Goal: Task Accomplishment & Management: Complete application form

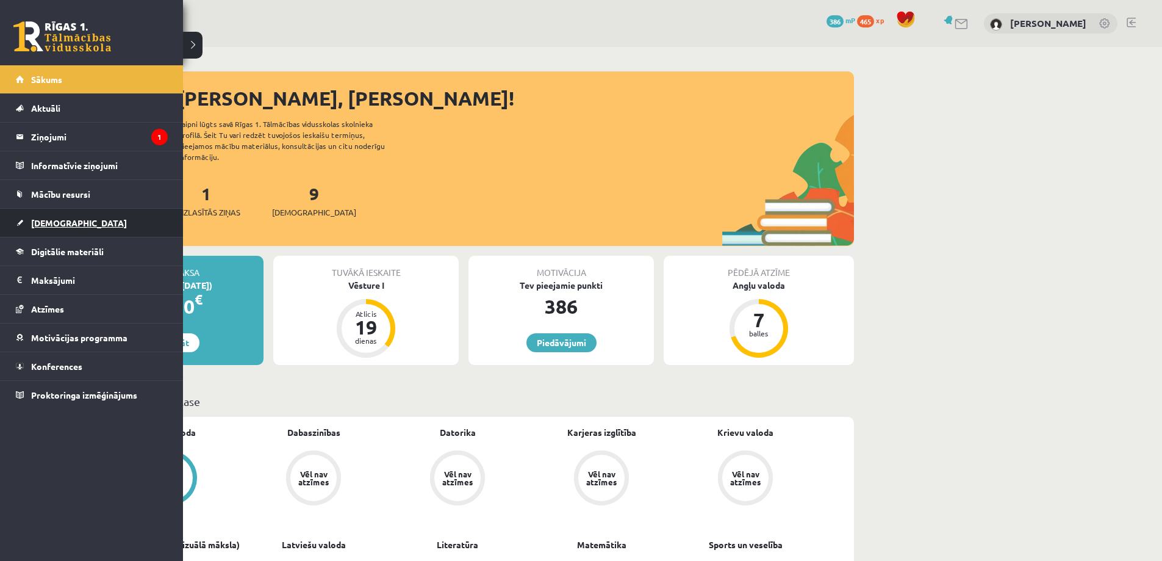
click at [40, 217] on link "[DEMOGRAPHIC_DATA]" at bounding box center [92, 223] width 152 height 28
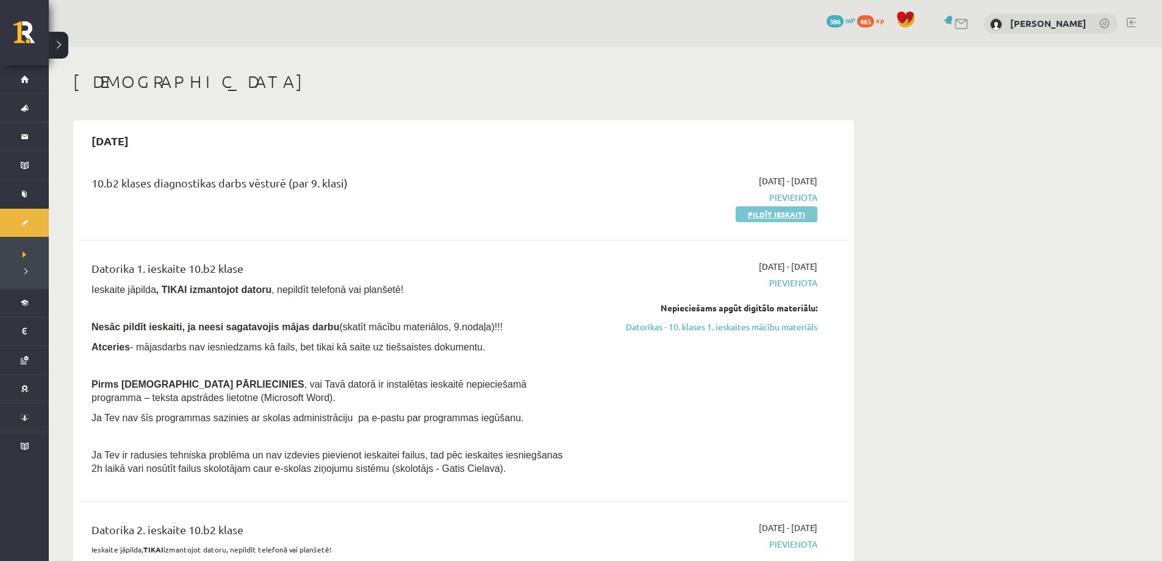
click at [769, 215] on link "Pildīt ieskaiti" at bounding box center [777, 214] width 82 height 16
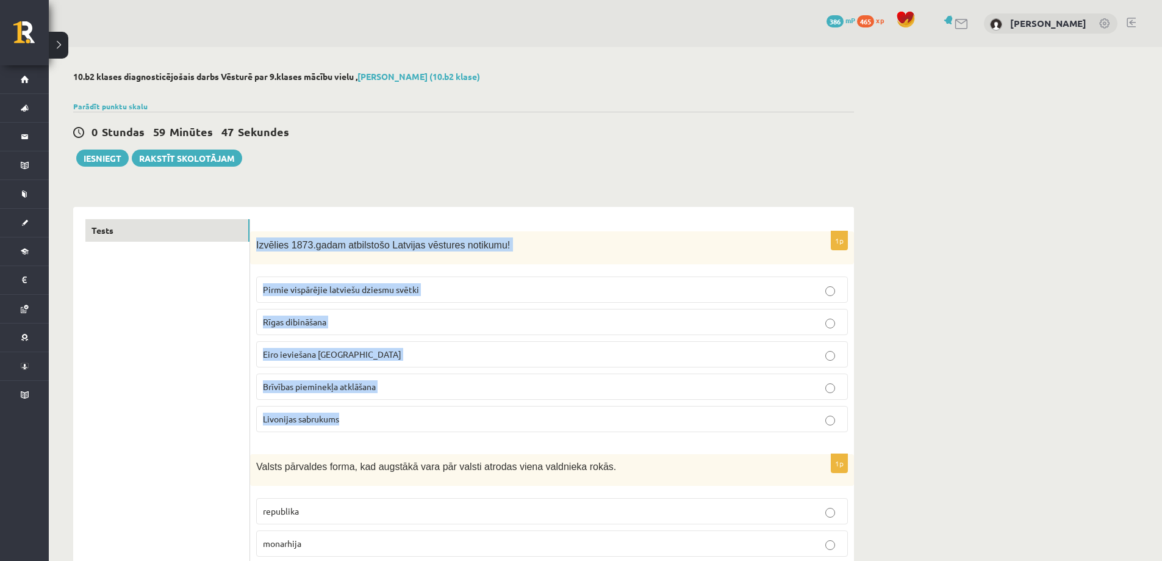
drag, startPoint x: 257, startPoint y: 246, endPoint x: 389, endPoint y: 408, distance: 208.6
click at [389, 408] on div "1p Izvēlies 1873.gadam atbilstošo Latvijas vēstures notikumu! Pirmie vispārējie…" at bounding box center [552, 336] width 604 height 211
copy div "Izvēlies 1873.gadam atbilstošo Latvijas vēstures notikumu! Pirmie vispārējie la…"
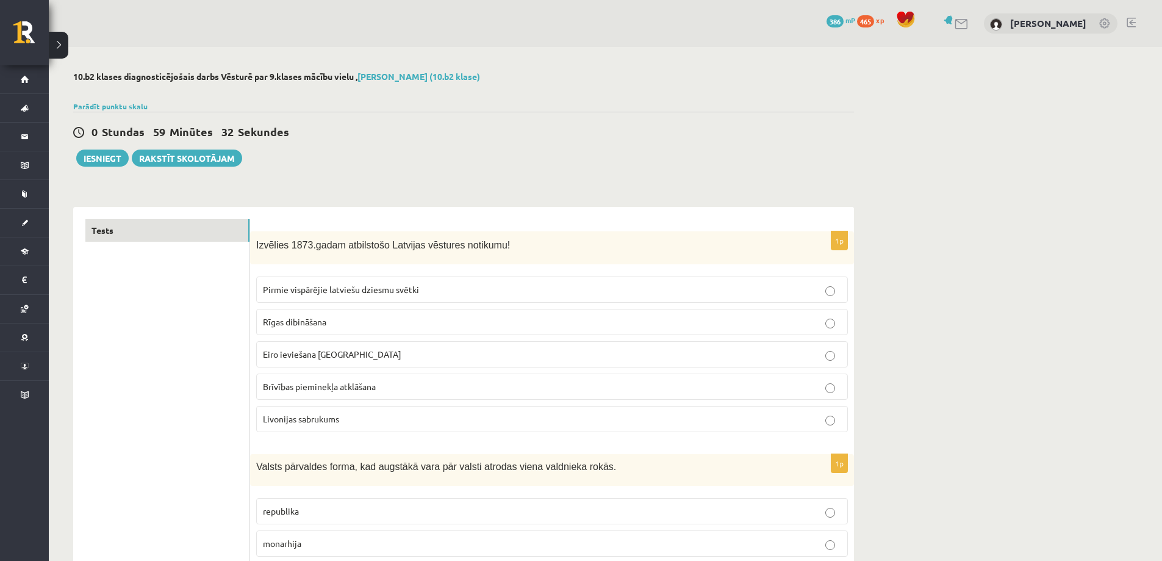
click at [843, 292] on label "Pirmie vispārējie latviešu dziesmu svētki" at bounding box center [552, 289] width 592 height 26
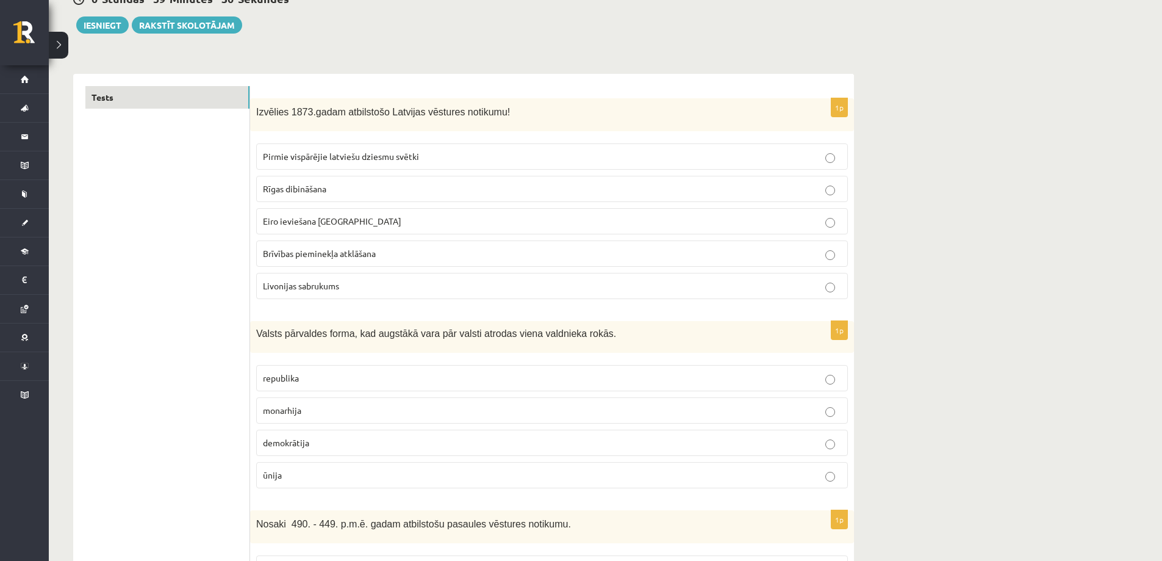
scroll to position [183, 0]
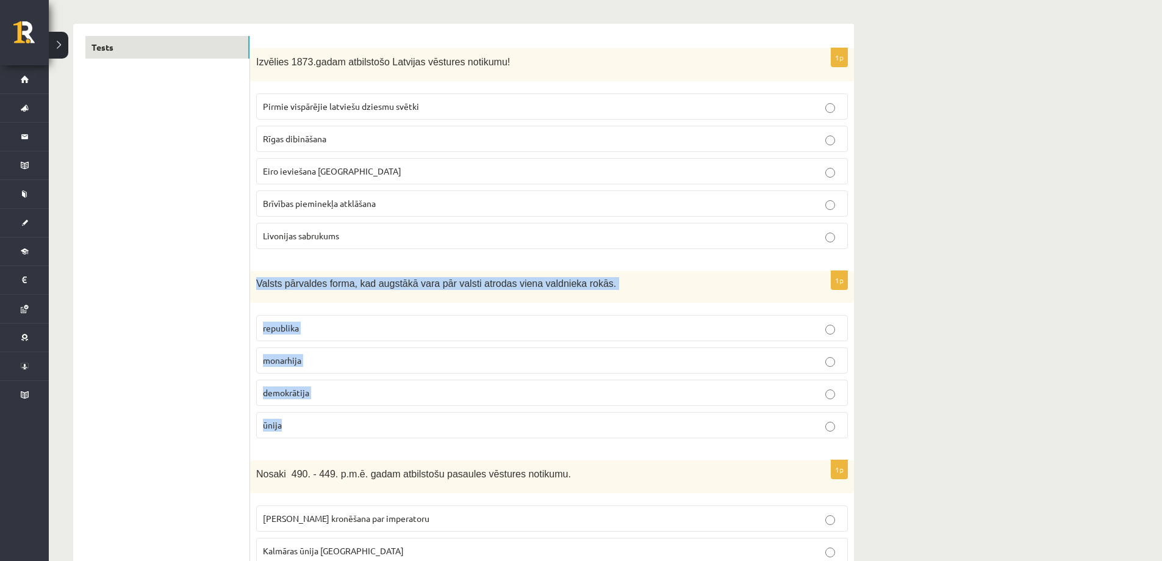
drag, startPoint x: 256, startPoint y: 286, endPoint x: 350, endPoint y: 415, distance: 159.4
click at [350, 416] on div "1p Valsts pārvaldes forma, kad augstākā vara pār valsti atrodas viena valdnieka…" at bounding box center [552, 359] width 604 height 176
copy div "Valsts pārvaldes forma, kad augstākā vara pār valsti atrodas viena valdnieka ro…"
click at [838, 357] on p "monarhija" at bounding box center [552, 360] width 578 height 13
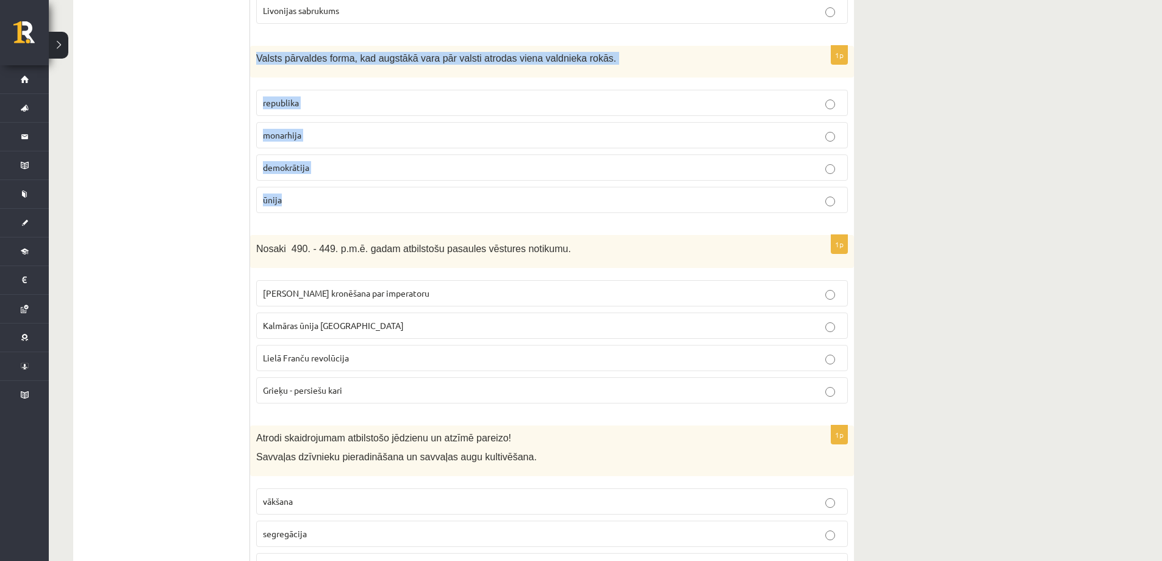
scroll to position [427, 0]
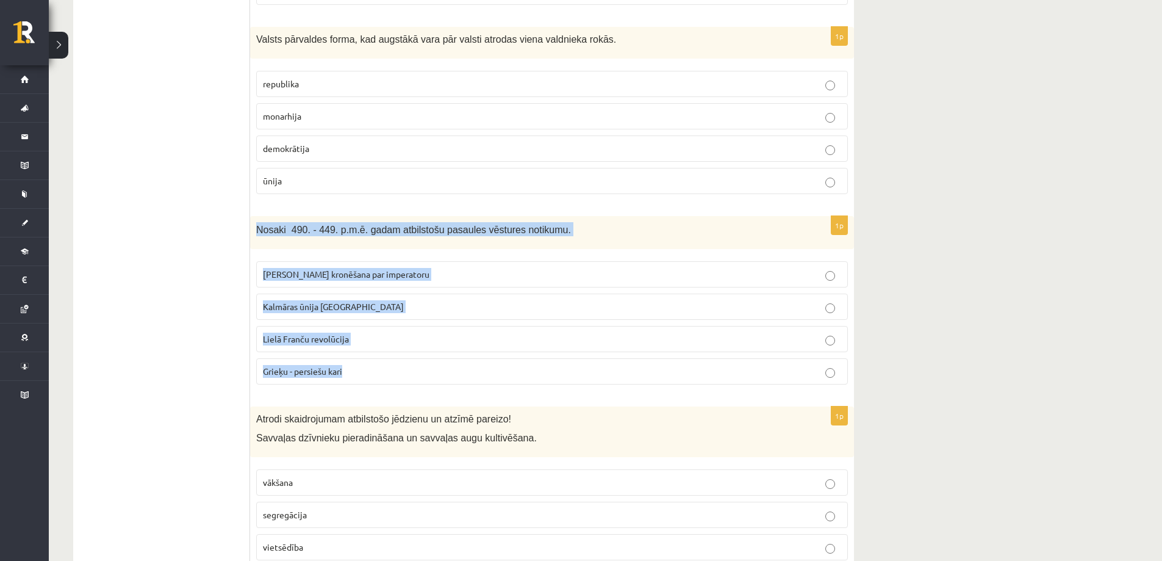
drag, startPoint x: 302, startPoint y: 243, endPoint x: 449, endPoint y: 369, distance: 193.4
click at [448, 370] on div "1p Nosaki 490. - 449. p.m.ē. gadam atbilstošu pasaules vēstures notikumu. Kārļa…" at bounding box center [552, 305] width 604 height 179
copy div "Nosaki 490. - 449. p.m.ē. gadam atbilstošu pasaules vēstures notikumu. Kārļa Li…"
click at [824, 366] on p "Grieķu - persiešu kari" at bounding box center [552, 371] width 578 height 13
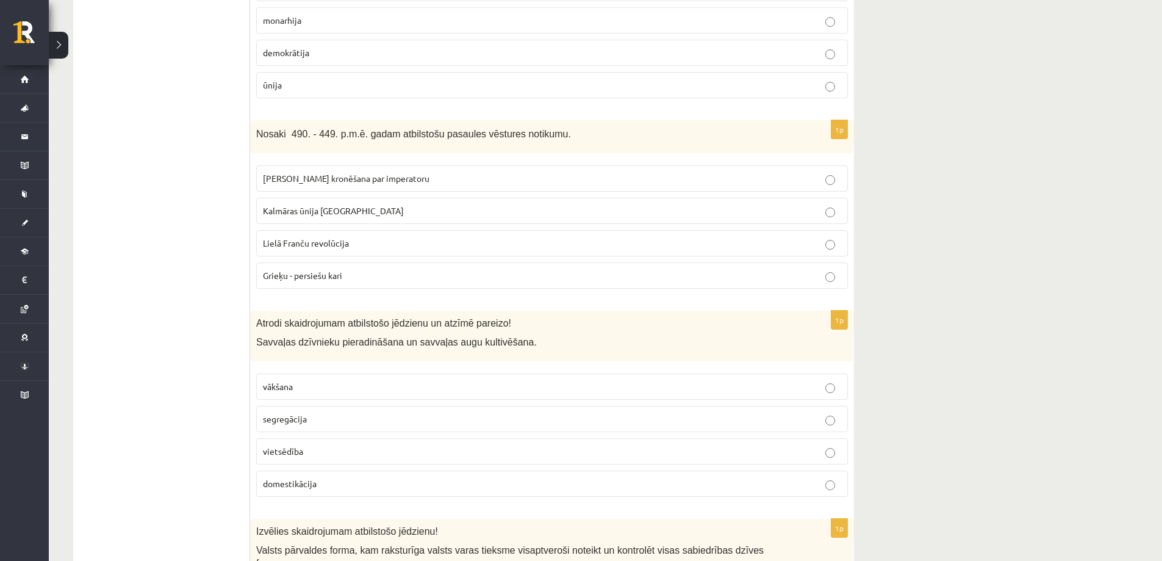
scroll to position [549, 0]
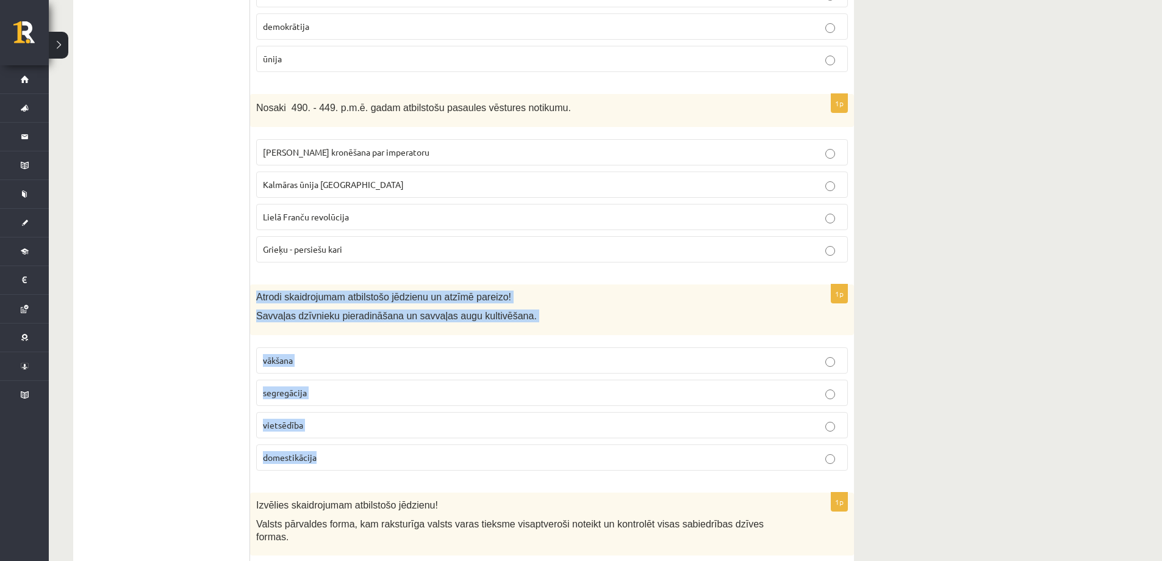
drag, startPoint x: 256, startPoint y: 298, endPoint x: 364, endPoint y: 450, distance: 186.4
click at [364, 450] on div "1p Atrodi skaidrojumam atbilstošo jēdzienu un atzīmē pareizo! Savvaļas dzīvniek…" at bounding box center [552, 382] width 604 height 196
copy div "Atrodi skaidrojumam atbilstošo jēdzienu un atzīmē pareizo! Savvaļas dzīvnieku p…"
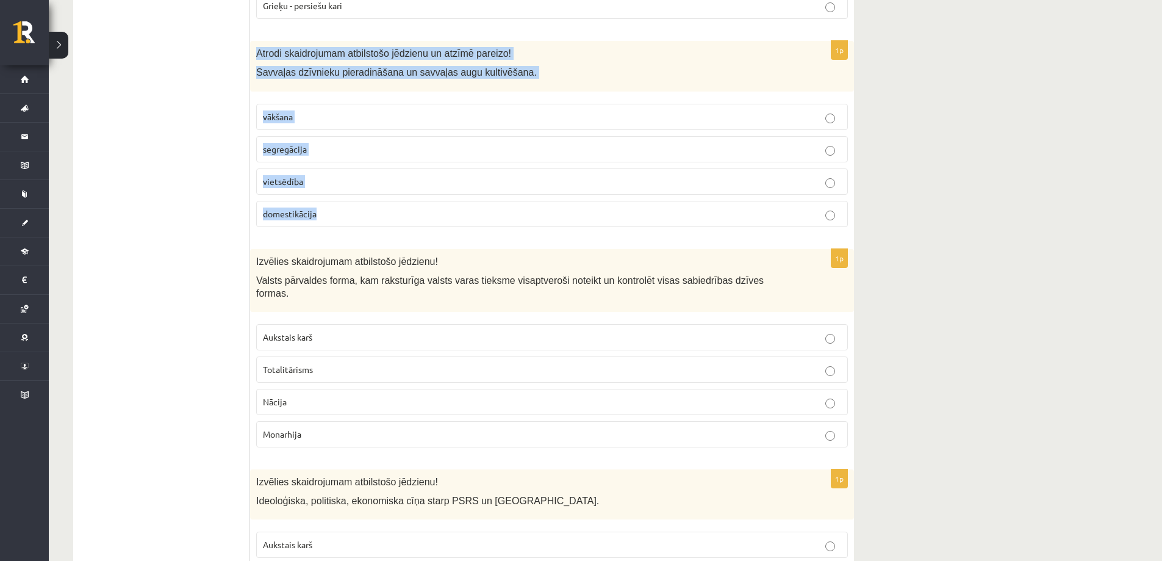
scroll to position [793, 0]
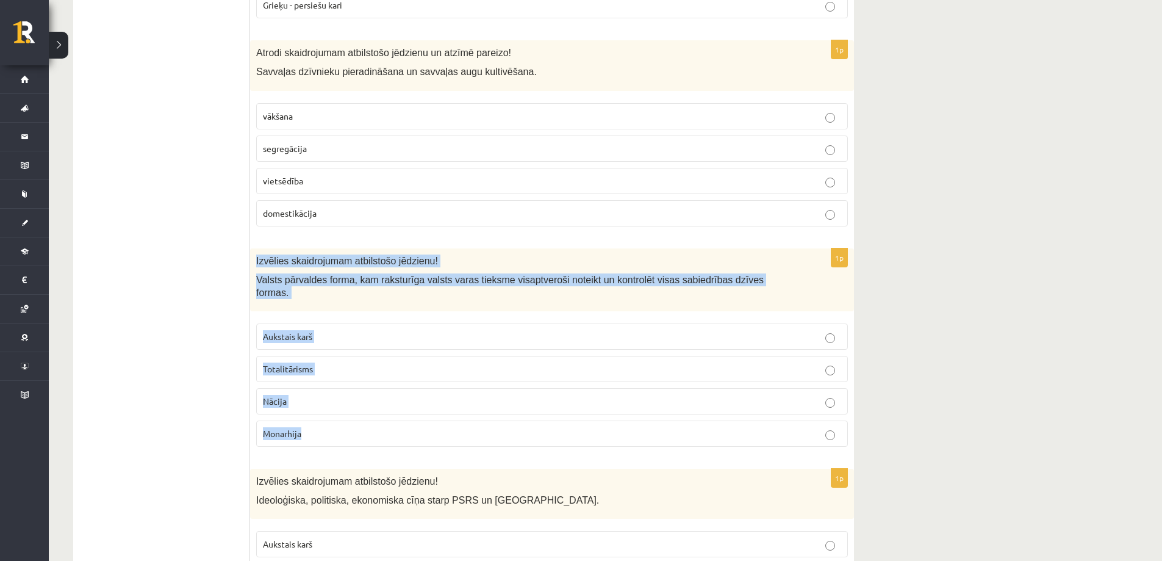
drag, startPoint x: 260, startPoint y: 262, endPoint x: 368, endPoint y: 420, distance: 191.4
click at [368, 420] on div "1p Izvēlies skaidrojumam atbilstošo jēdzienu! Valsts pārvaldes forma, kam rakst…" at bounding box center [552, 352] width 604 height 208
copy div "Izvēlies skaidrojumam atbilstošo jēdzienu! Valsts pārvaldes forma, kam raksturī…"
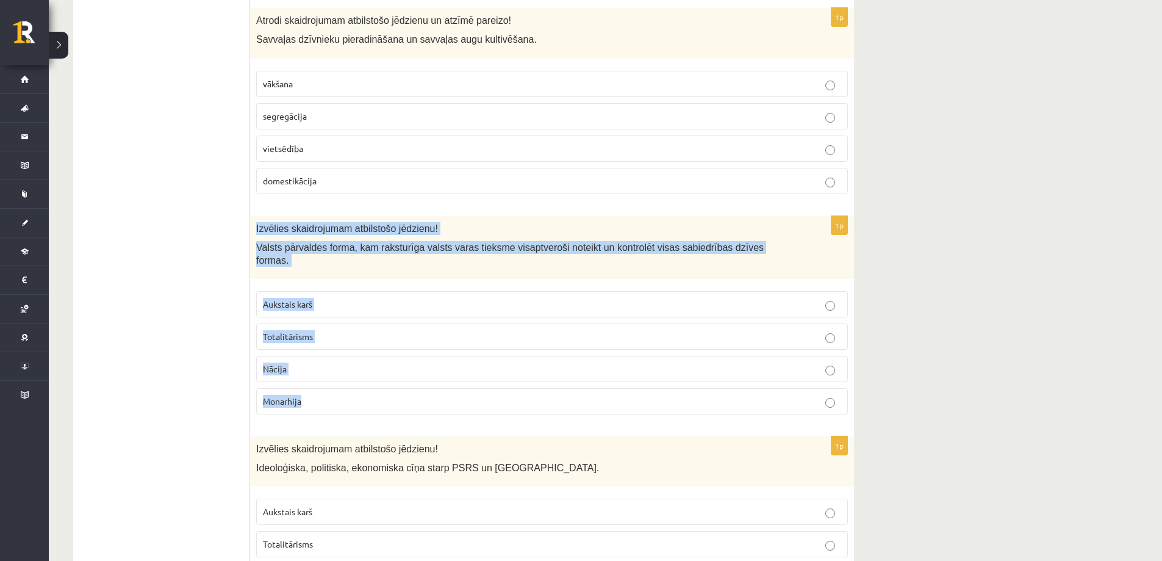
scroll to position [976, 0]
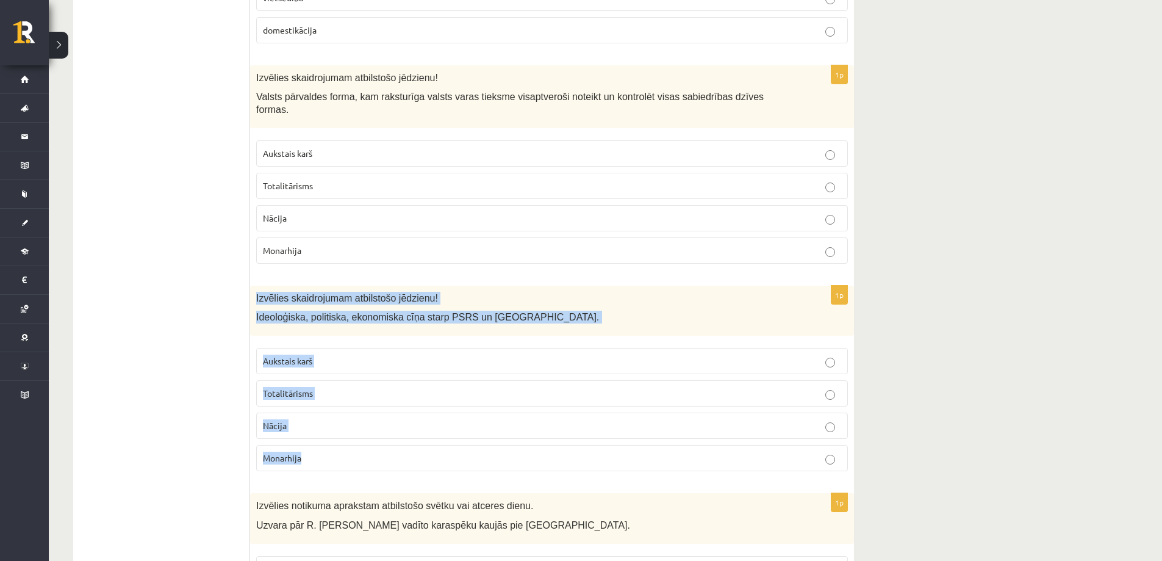
drag, startPoint x: 257, startPoint y: 288, endPoint x: 375, endPoint y: 434, distance: 187.8
click at [375, 434] on div "1p Izvēlies skaidrojumam atbilstošo jēdzienu! Ideoloģiska, politiska, ekonomisk…" at bounding box center [552, 384] width 604 height 196
copy div "Izvēlies skaidrojumam atbilstošo jēdzienu! Ideoloģiska, politiska, ekonomiska c…"
click at [835, 354] on p "Aukstais karš" at bounding box center [552, 360] width 578 height 13
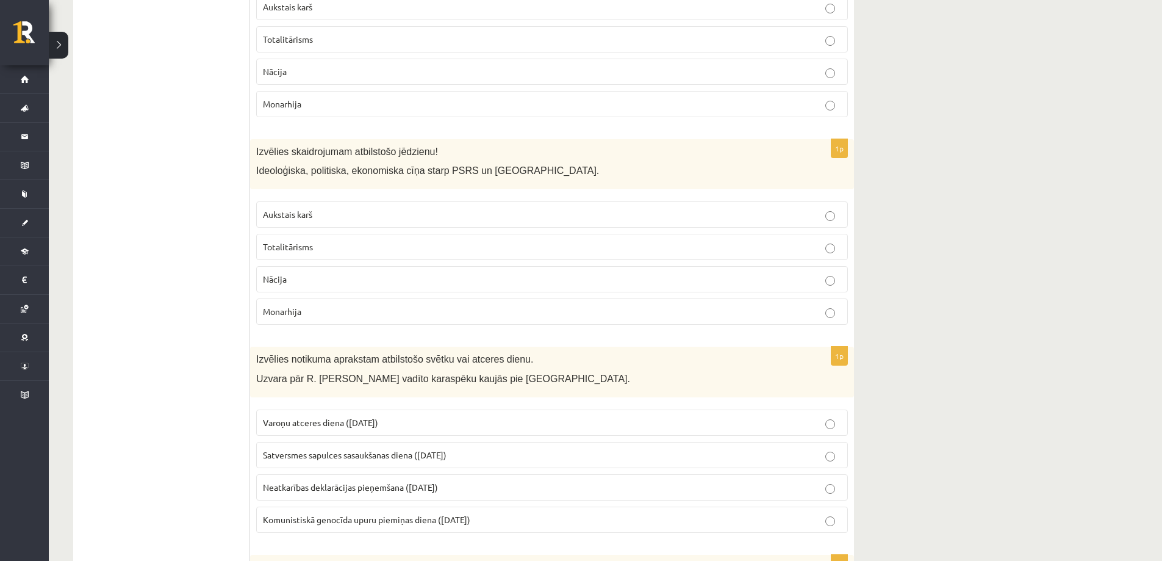
scroll to position [1159, 0]
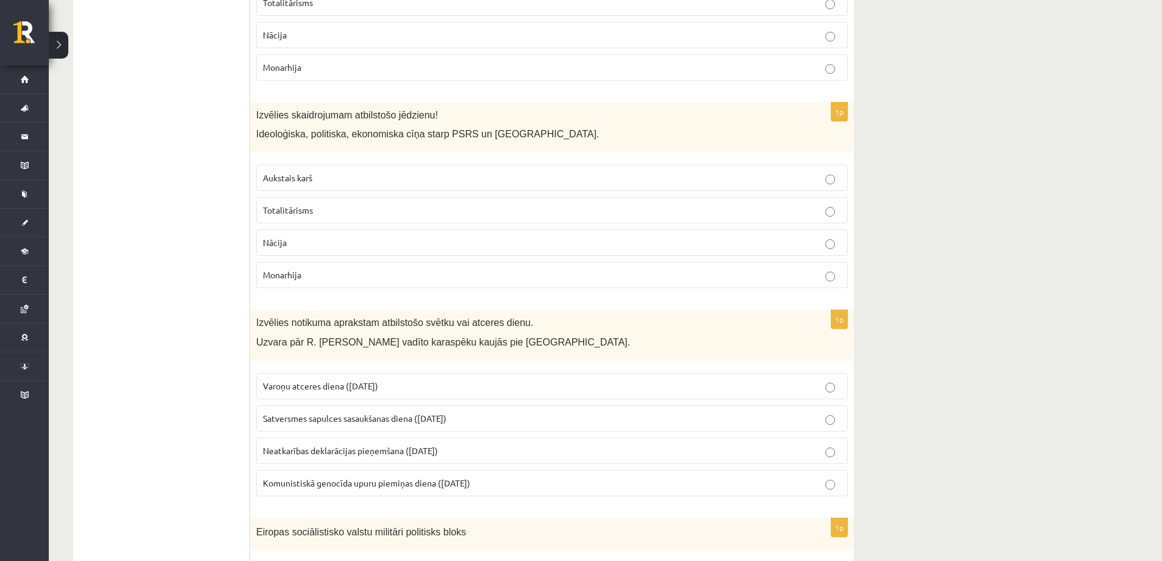
drag, startPoint x: 251, startPoint y: 309, endPoint x: 500, endPoint y: 473, distance: 298.1
click at [500, 473] on div "1p Izvēlies notikuma aprakstam atbilstošo svētku vai atceres dienu. Uzvara pār …" at bounding box center [552, 408] width 604 height 196
copy div "Izvēlies notikuma aprakstam atbilstošo svētku vai atceres dienu. Uzvara pār R. …"
click at [472, 379] on p "Varoņu atceres diena (22. jūnijs)" at bounding box center [552, 385] width 578 height 13
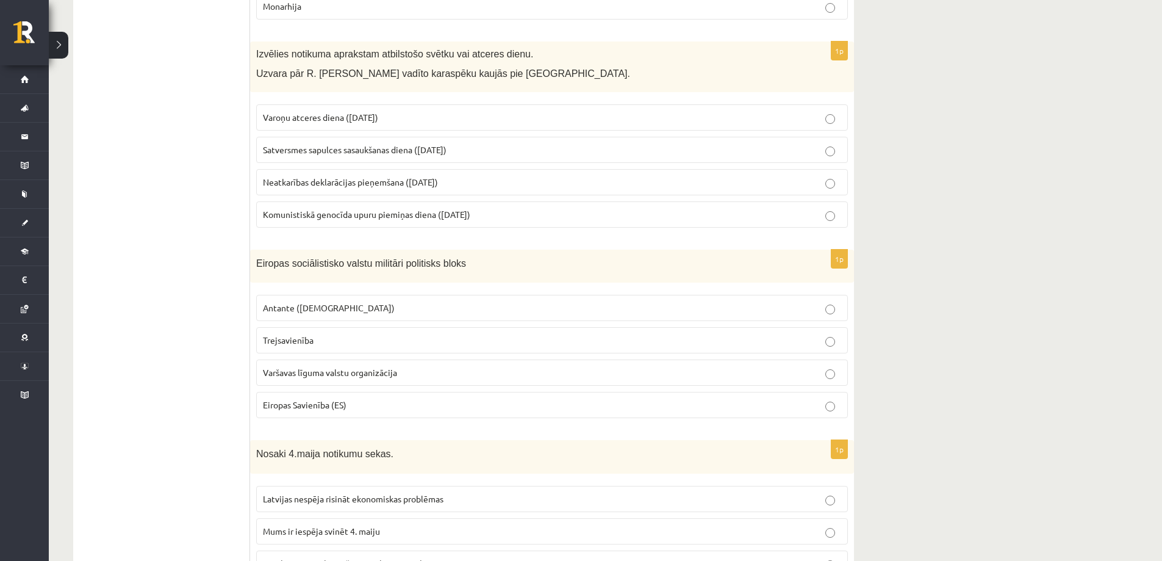
scroll to position [1464, 0]
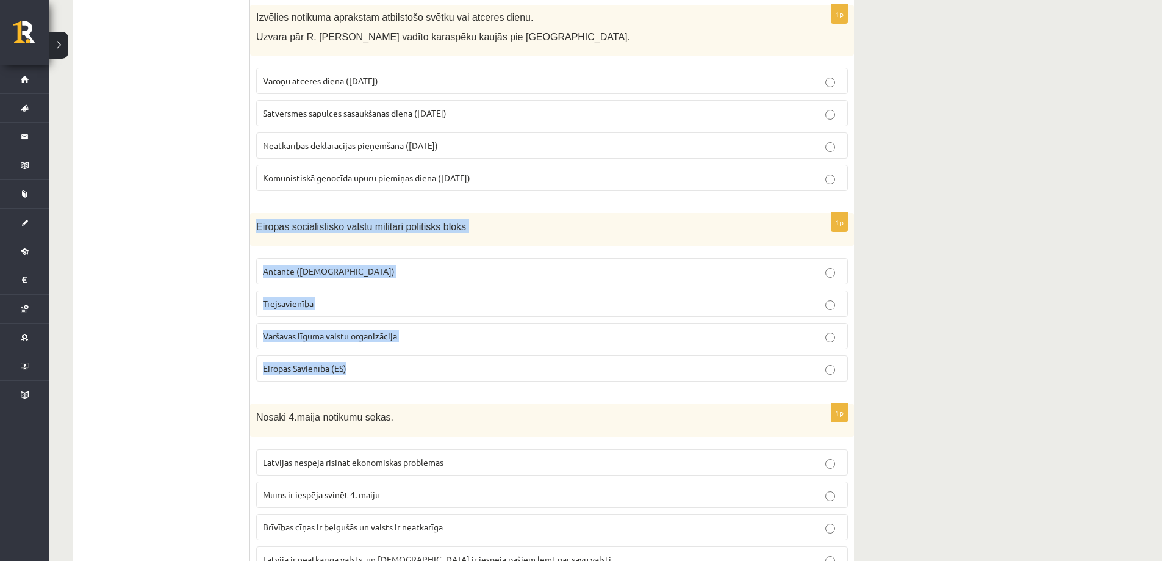
drag, startPoint x: 251, startPoint y: 211, endPoint x: 435, endPoint y: 348, distance: 228.9
click at [435, 348] on div "1p Eiropas sociālistisko valstu militāri politisks bloks Antante (Svētā savienī…" at bounding box center [552, 302] width 604 height 179
copy div "Eiropas sociālistisko valstu militāri politisks bloks Antante (Svētā savienība)…"
click at [835, 332] on label "Varšavas līguma valstu organizācija" at bounding box center [552, 336] width 592 height 26
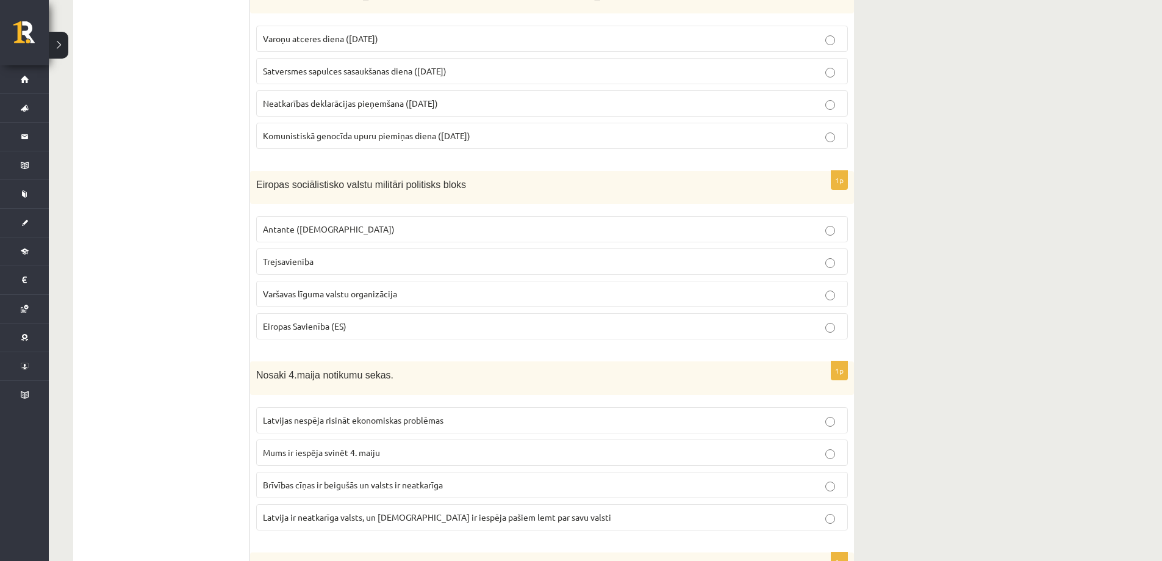
scroll to position [1708, 0]
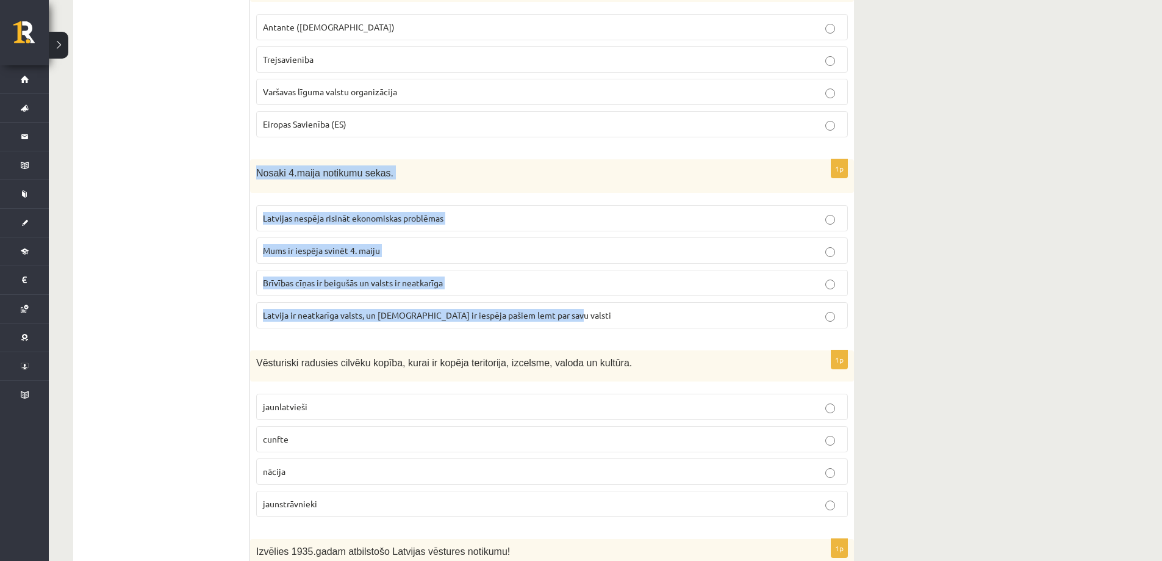
drag, startPoint x: 262, startPoint y: 163, endPoint x: 599, endPoint y: 304, distance: 365.1
click at [599, 304] on div "1p Nosaki 4.maija notikumu sekas. Latvijas nespēja risināt ekonomiskas problēma…" at bounding box center [552, 248] width 604 height 179
copy div "Nosaki 4.maija notikumu sekas. Latvijas nespēja risināt ekonomiskas problēmas M…"
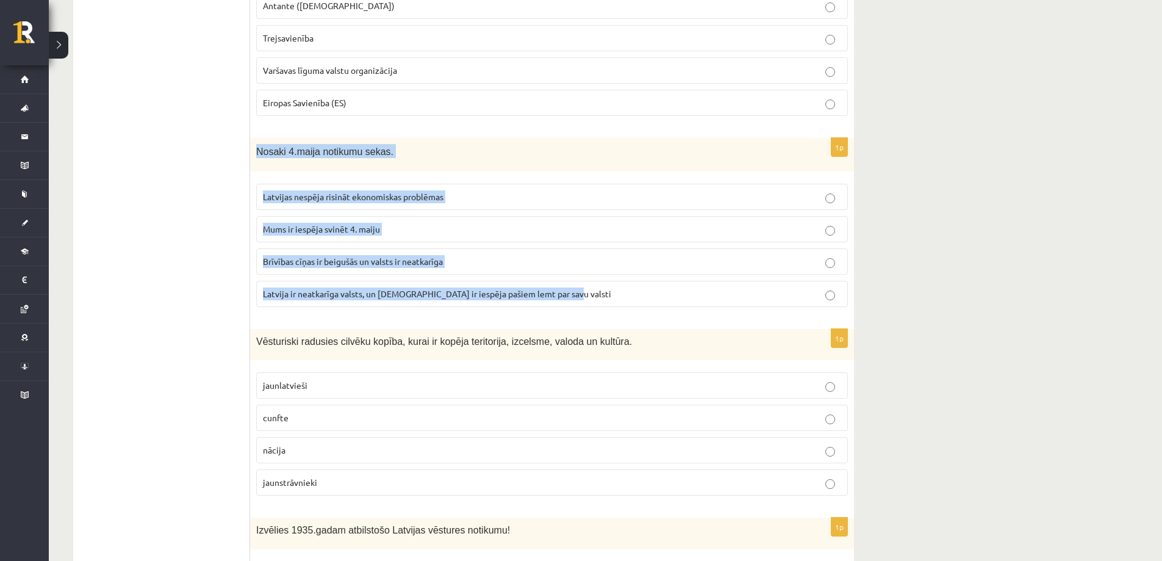
scroll to position [1830, 0]
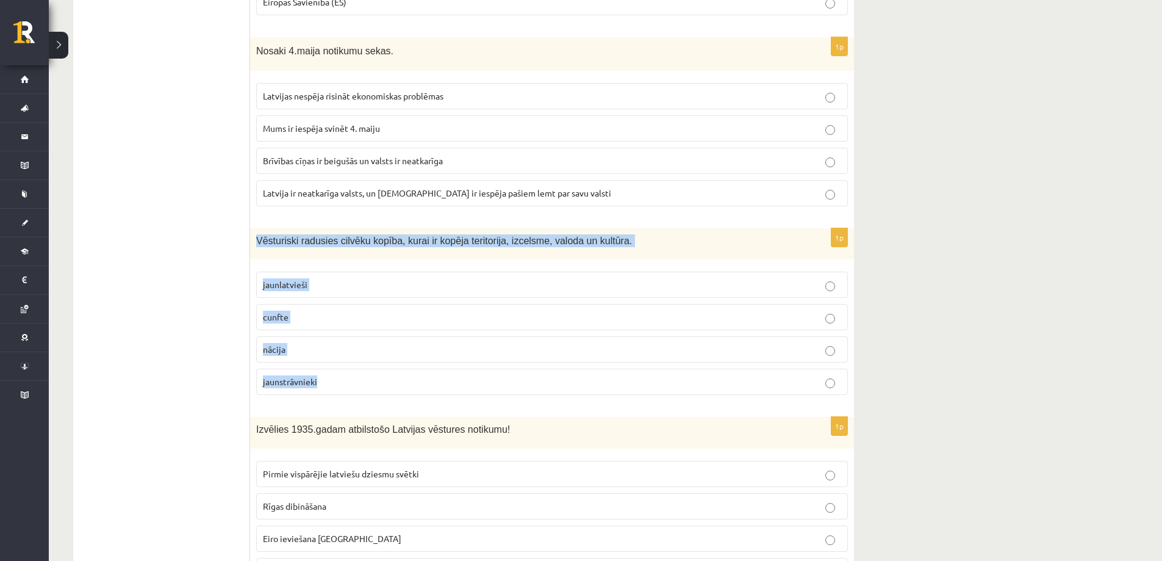
drag, startPoint x: 257, startPoint y: 229, endPoint x: 447, endPoint y: 367, distance: 234.5
click at [447, 367] on div "1p Vēsturiski radusies cilvēku kopība, kurai ir kopēja teritorija, izcelsme, va…" at bounding box center [552, 316] width 604 height 176
copy div "Vēsturiski radusies cilvēku kopība, kurai ir kopēja teritorija, izcelsme, valod…"
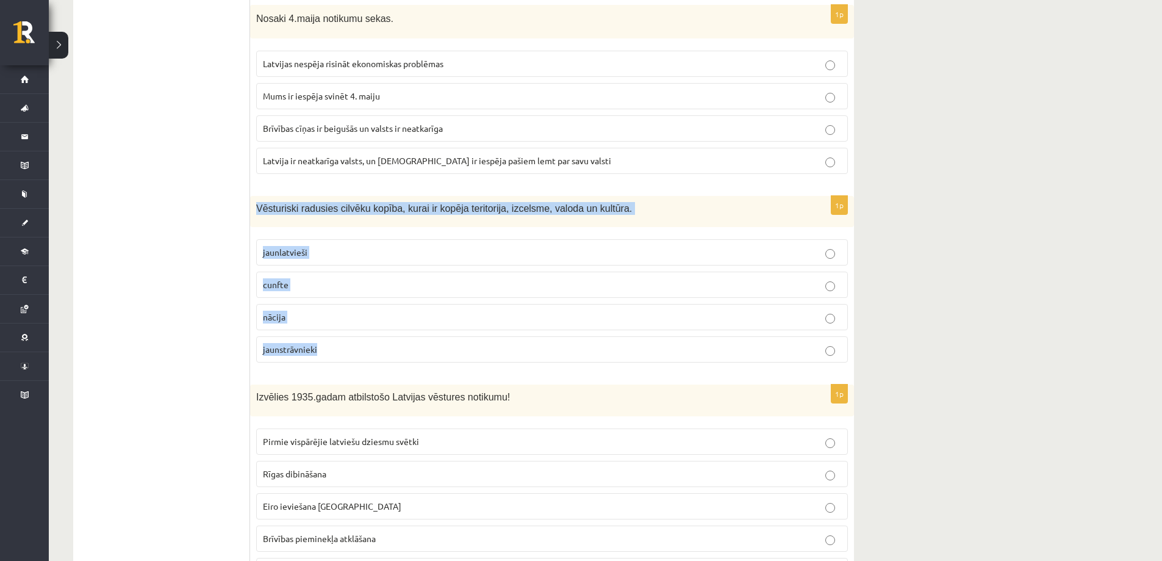
scroll to position [2013, 0]
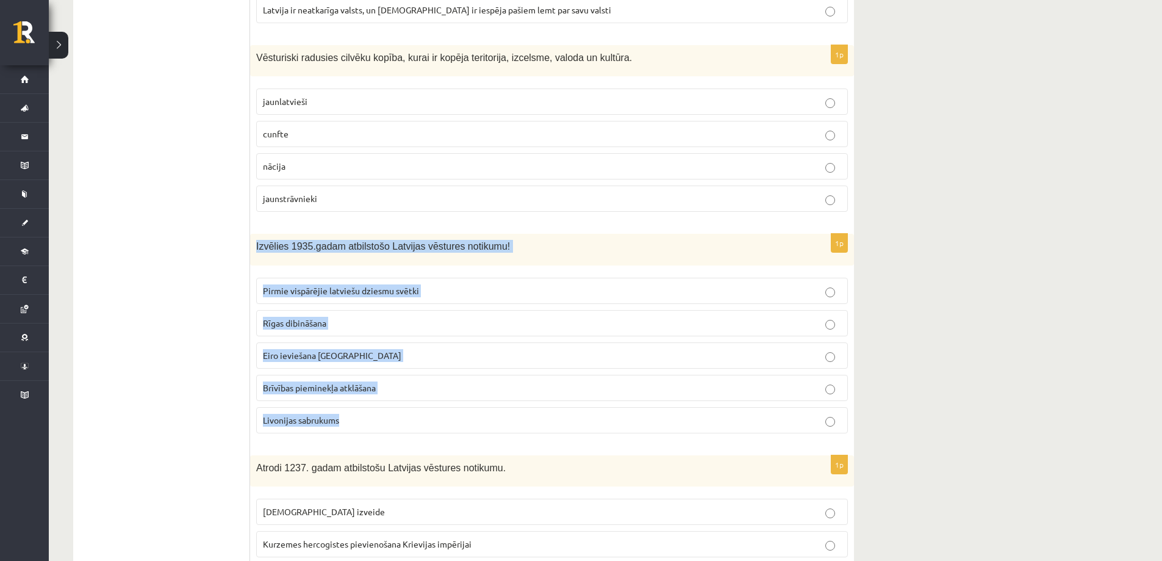
drag, startPoint x: 256, startPoint y: 235, endPoint x: 393, endPoint y: 397, distance: 212.9
click at [393, 398] on div "1p Izvēlies 1935.gadam atbilstošo Latvijas vēstures notikumu! Pirmie vispārējie…" at bounding box center [552, 338] width 604 height 209
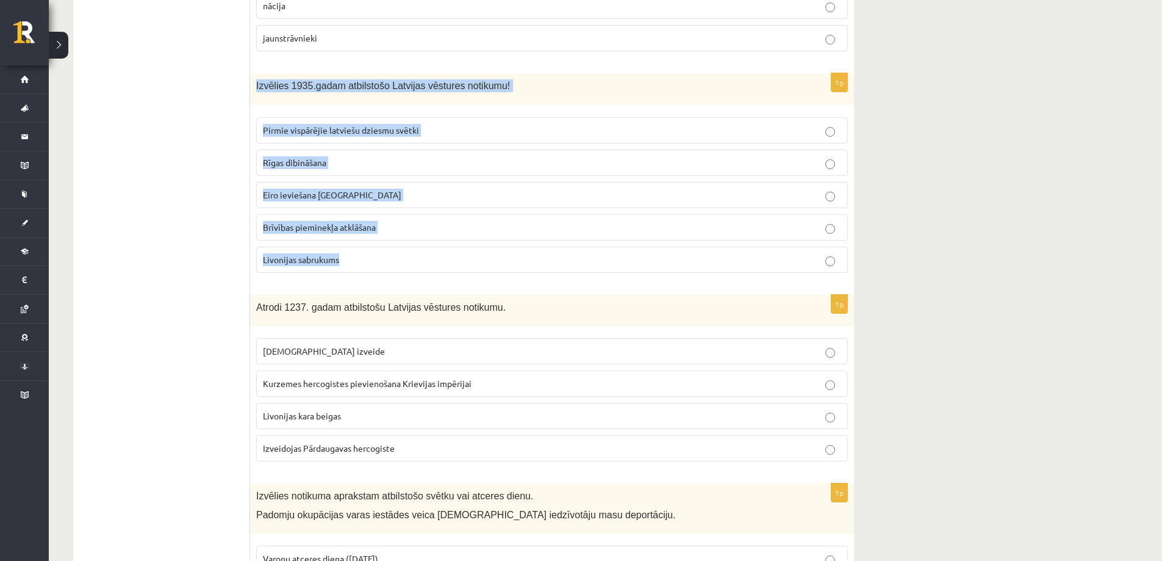
scroll to position [2196, 0]
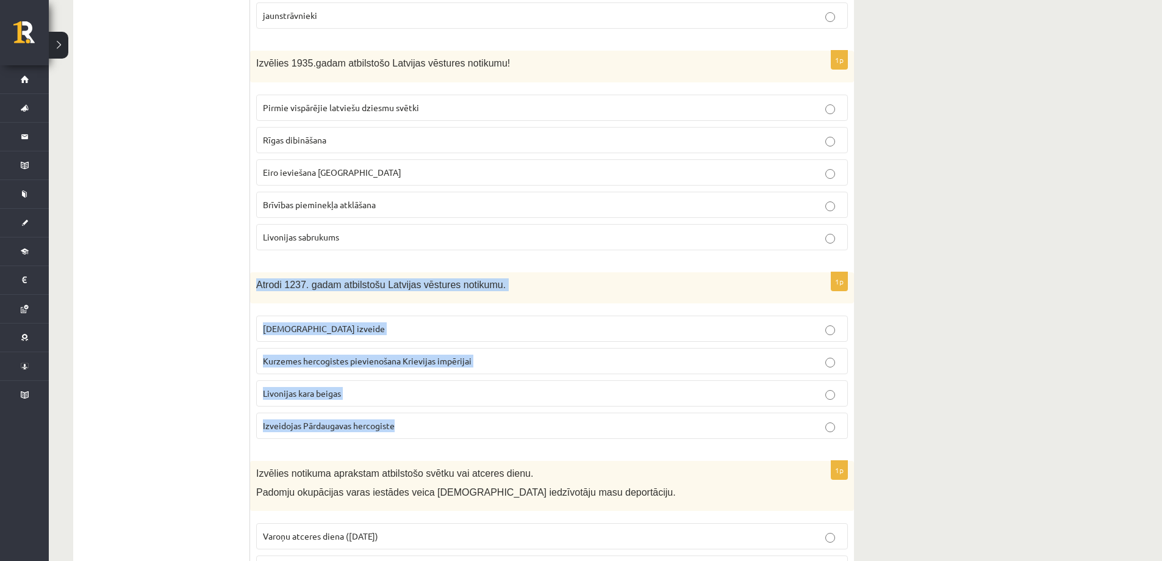
drag, startPoint x: 261, startPoint y: 272, endPoint x: 473, endPoint y: 405, distance: 250.5
click at [473, 405] on div "1p Atrodi 1237. gadam atbilstošu Latvijas vēstures notikumu. Livonijas ordeņa i…" at bounding box center [552, 360] width 604 height 176
click at [838, 322] on p "Livonijas ordeņa izveide" at bounding box center [552, 328] width 578 height 13
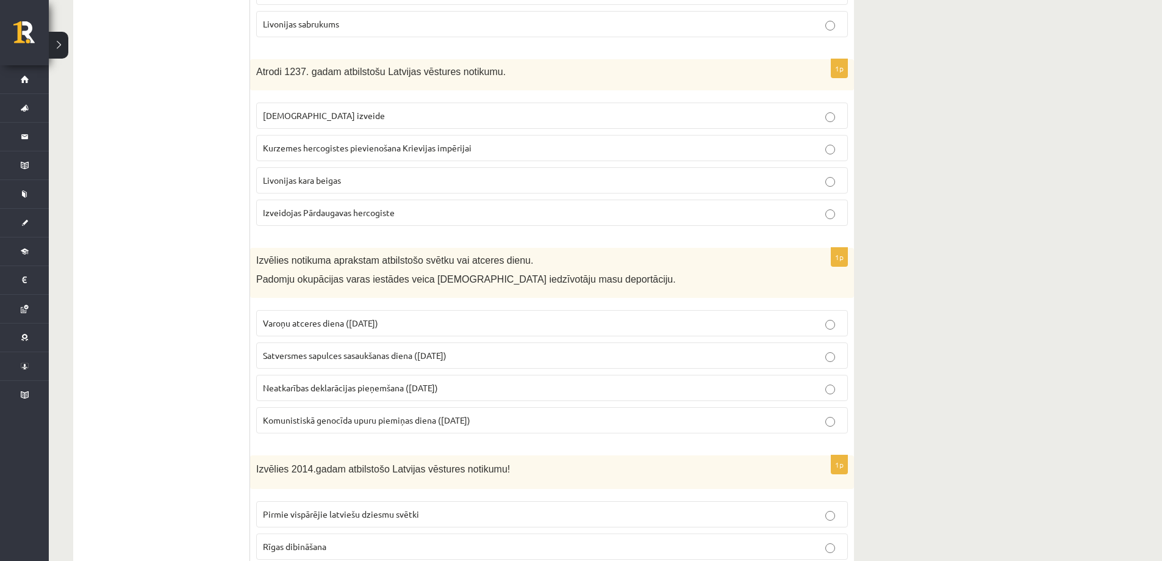
scroll to position [2440, 0]
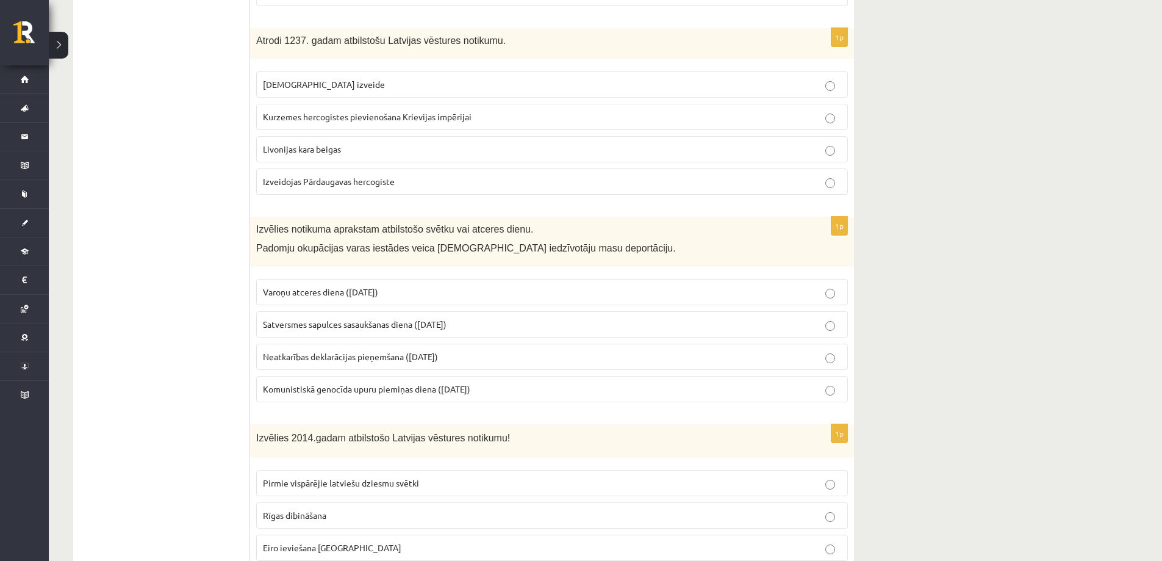
drag, startPoint x: 253, startPoint y: 217, endPoint x: 522, endPoint y: 379, distance: 313.9
click at [522, 379] on div "1p Izvēlies notikuma aprakstam atbilstošo svētku vai atceres dienu. Padomju oku…" at bounding box center [552, 315] width 604 height 196
click at [824, 383] on p "Komunistiskā genocīda upuru piemiņas diena (25. marts)" at bounding box center [552, 389] width 578 height 13
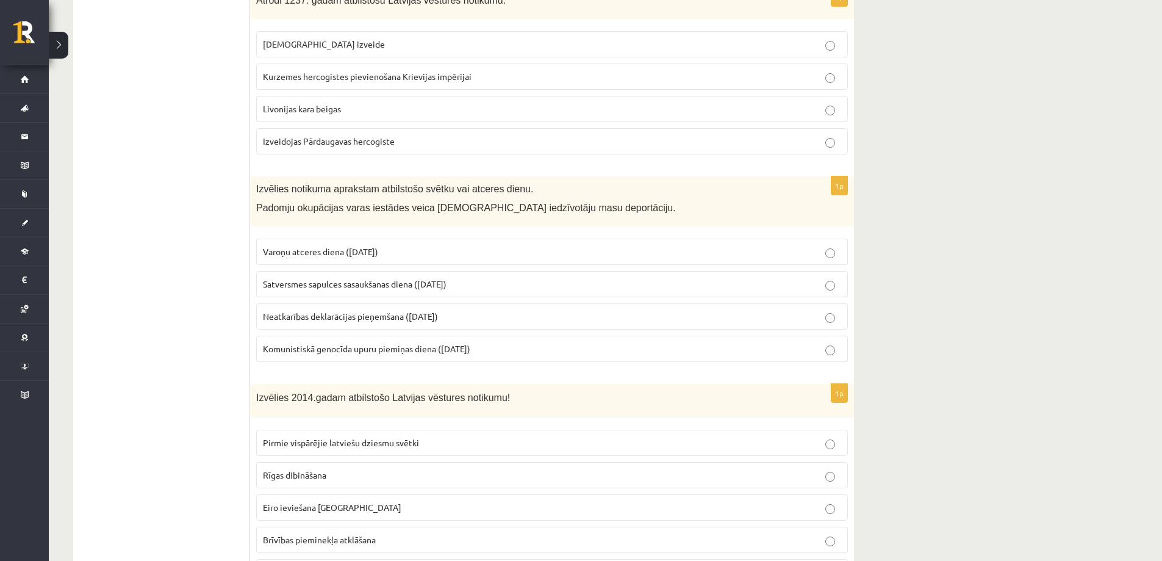
scroll to position [2684, 0]
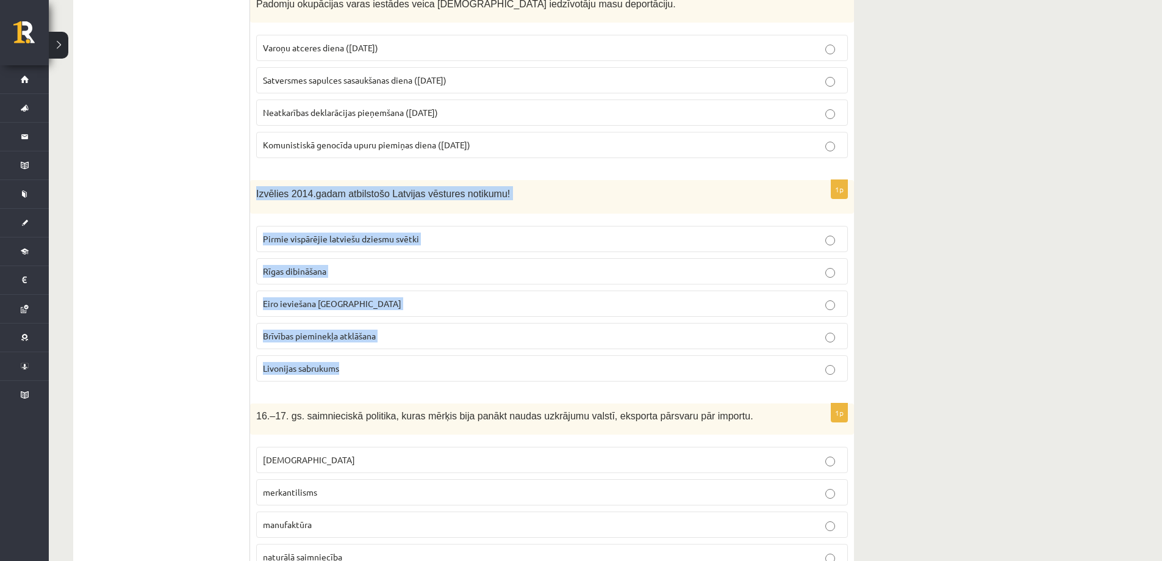
drag, startPoint x: 255, startPoint y: 181, endPoint x: 419, endPoint y: 347, distance: 233.4
click at [419, 347] on div "1p Izvēlies 2014.gadam atbilstošo Latvijas vēstures notikumu! Pirmie vispārējie…" at bounding box center [552, 285] width 604 height 211
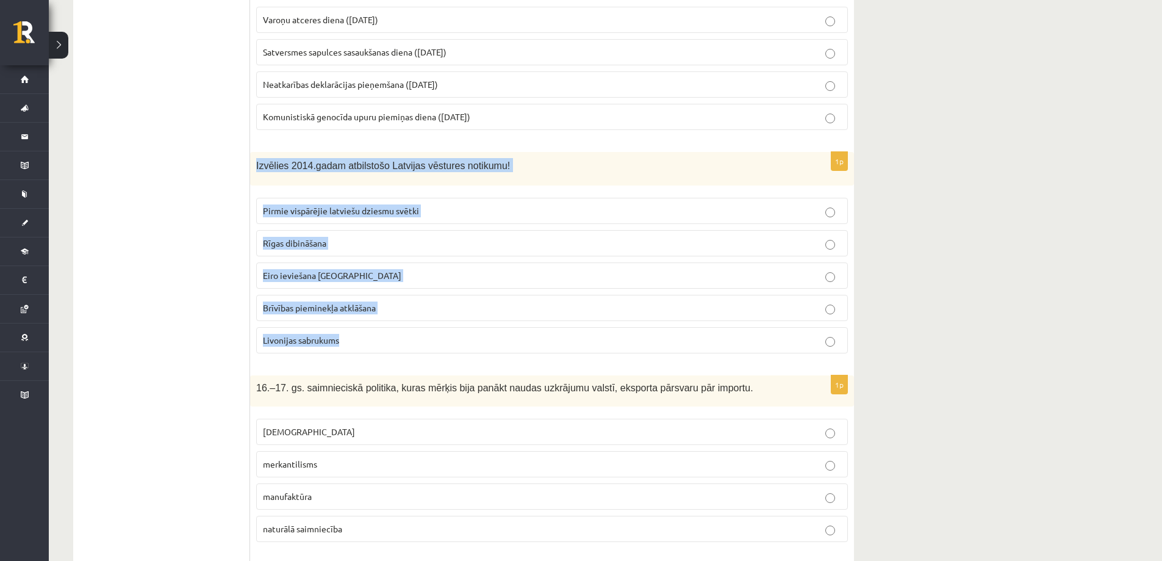
scroll to position [2806, 0]
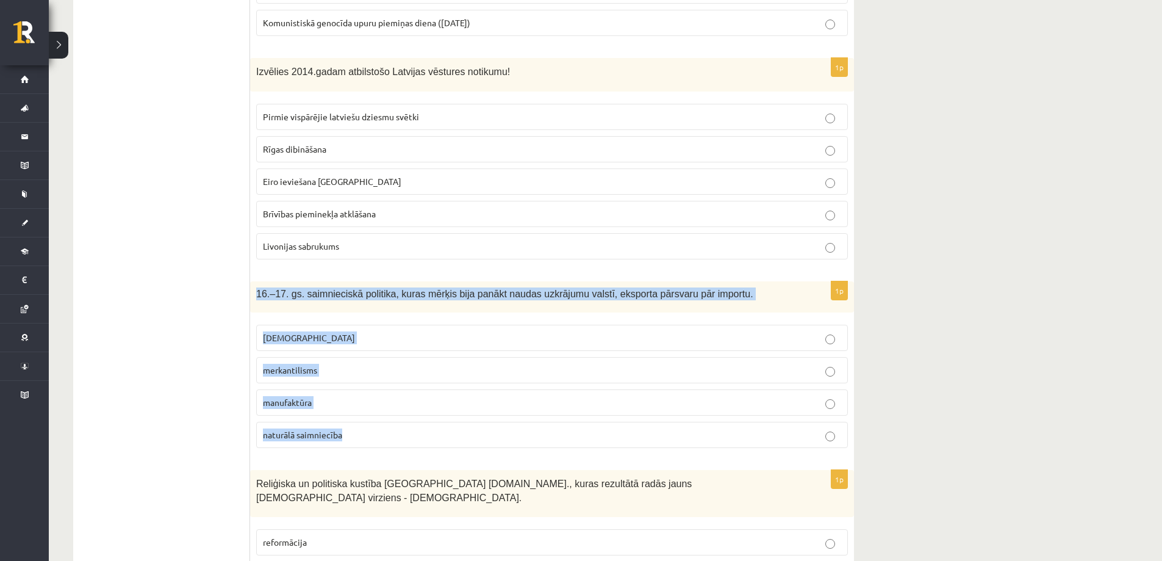
drag, startPoint x: 253, startPoint y: 281, endPoint x: 396, endPoint y: 418, distance: 198.5
click at [396, 418] on div "1p 16.–17. gs. saimnieciskā politika, kuras mērķis bija panākt naudas uzkrājumu…" at bounding box center [552, 369] width 604 height 176
click at [836, 364] on p "merkantilisms" at bounding box center [552, 370] width 578 height 13
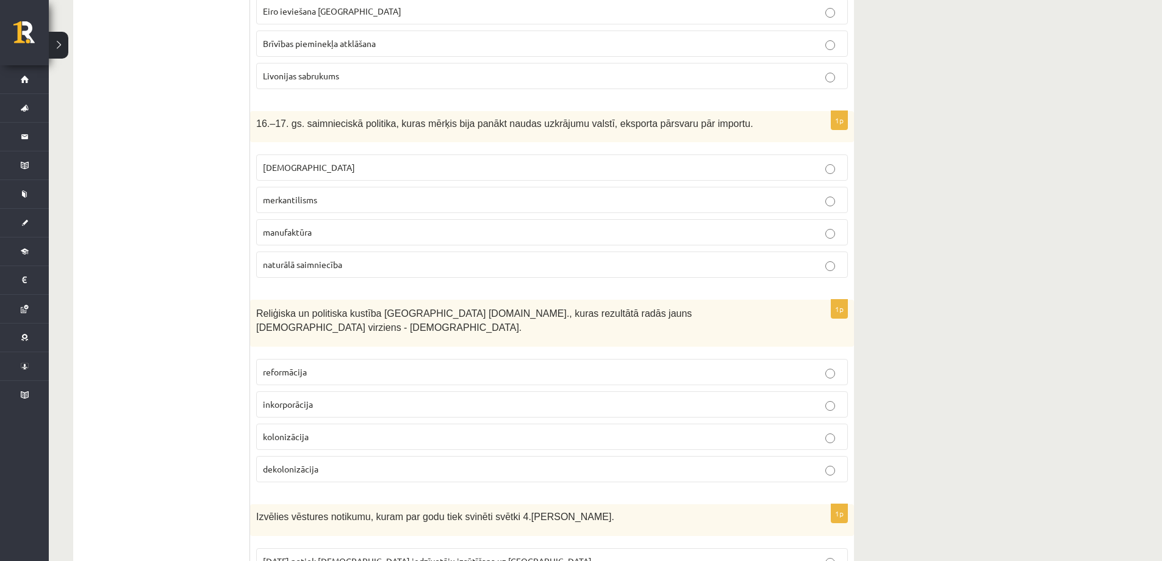
scroll to position [3050, 0]
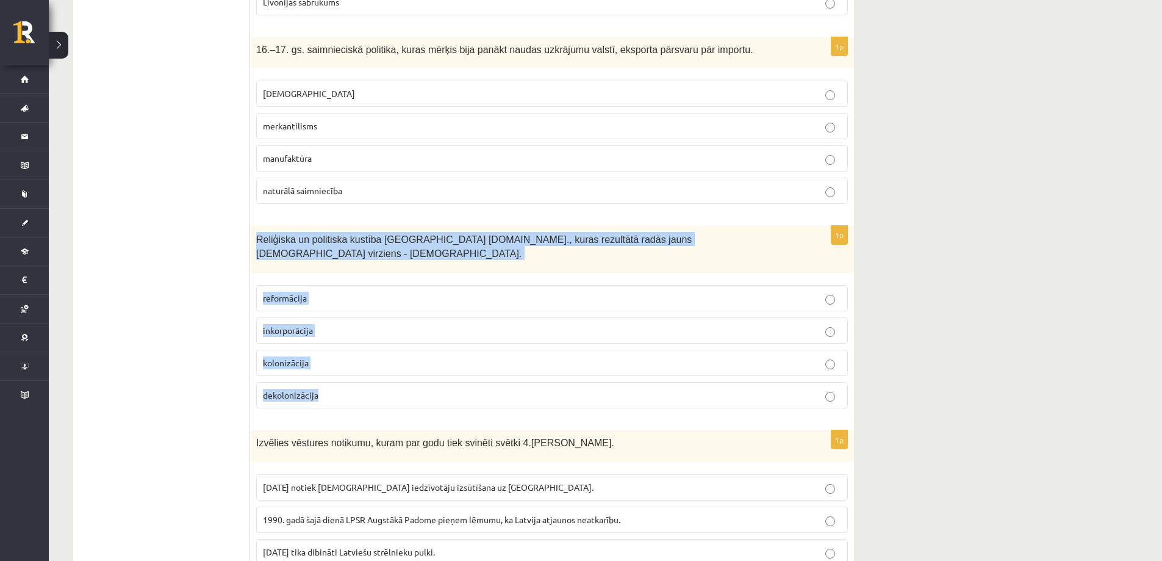
drag, startPoint x: 256, startPoint y: 229, endPoint x: 381, endPoint y: 364, distance: 184.8
click at [381, 364] on div "1p Reliģiska un politiska kustība Eiropā 16.gs., kuras rezultātā radās jauns kr…" at bounding box center [552, 322] width 604 height 192
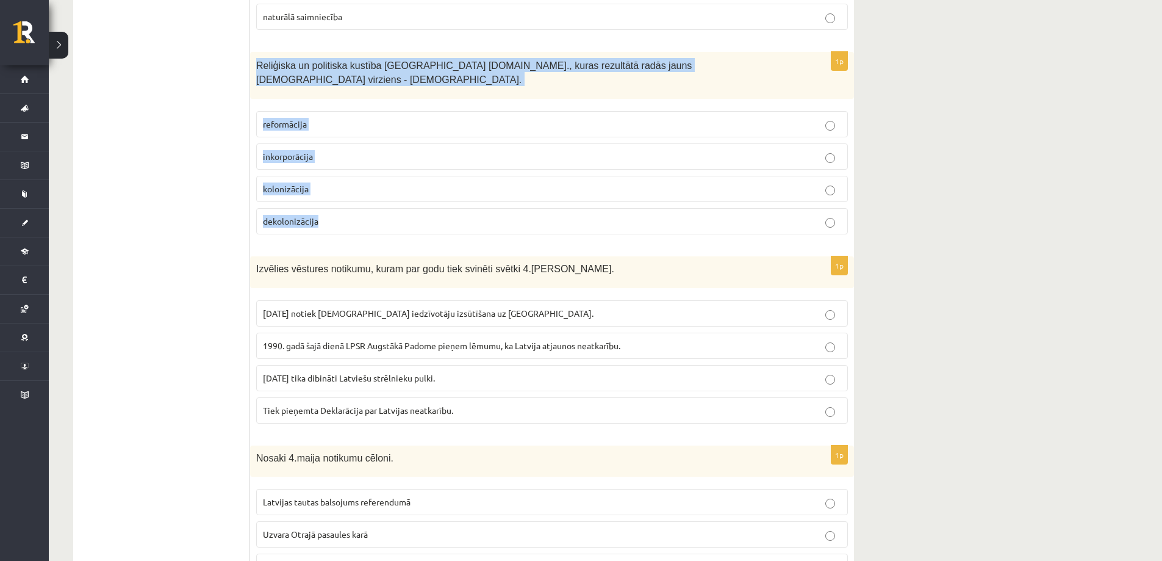
scroll to position [3294, 0]
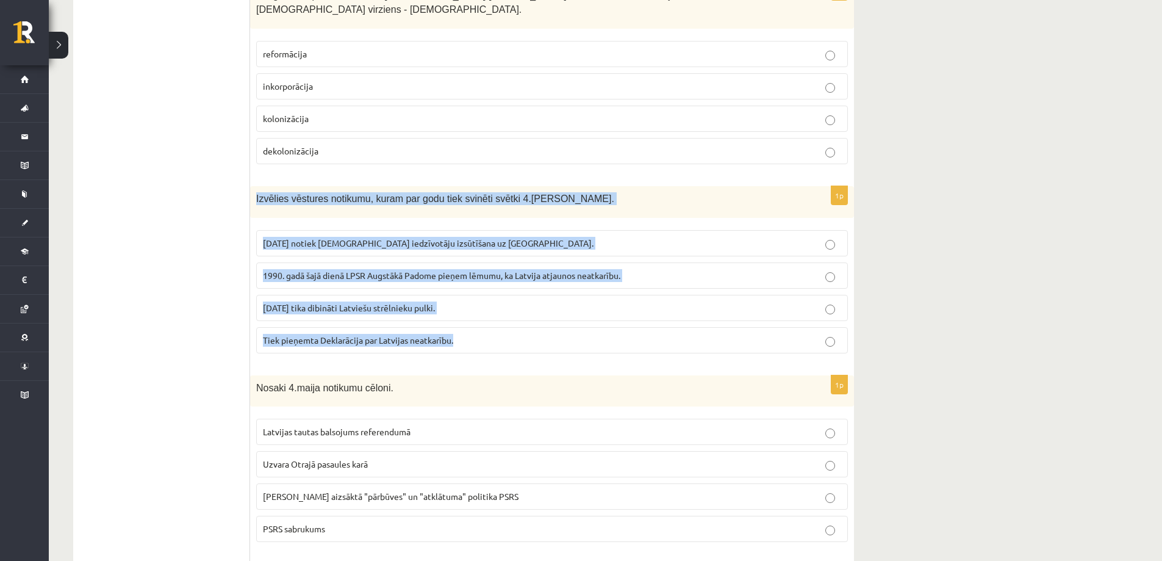
drag, startPoint x: 256, startPoint y: 173, endPoint x: 473, endPoint y: 308, distance: 255.6
click at [473, 308] on div "1p Izvēlies vēstures notikumu, kuram par godu tiek svinēti svētki 4.maija svētk…" at bounding box center [552, 274] width 604 height 176
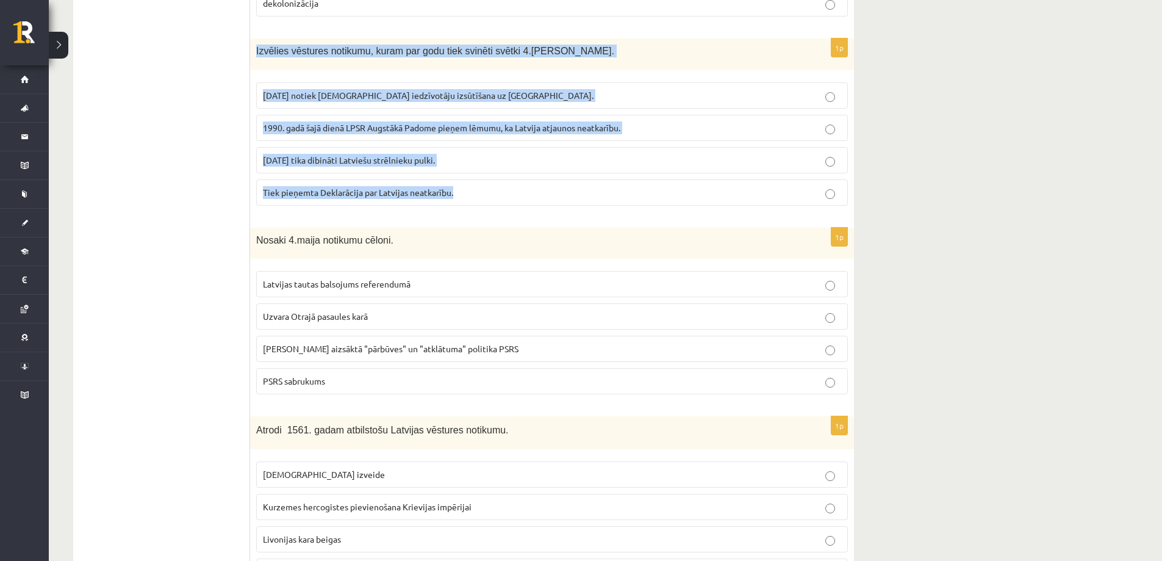
scroll to position [3477, 0]
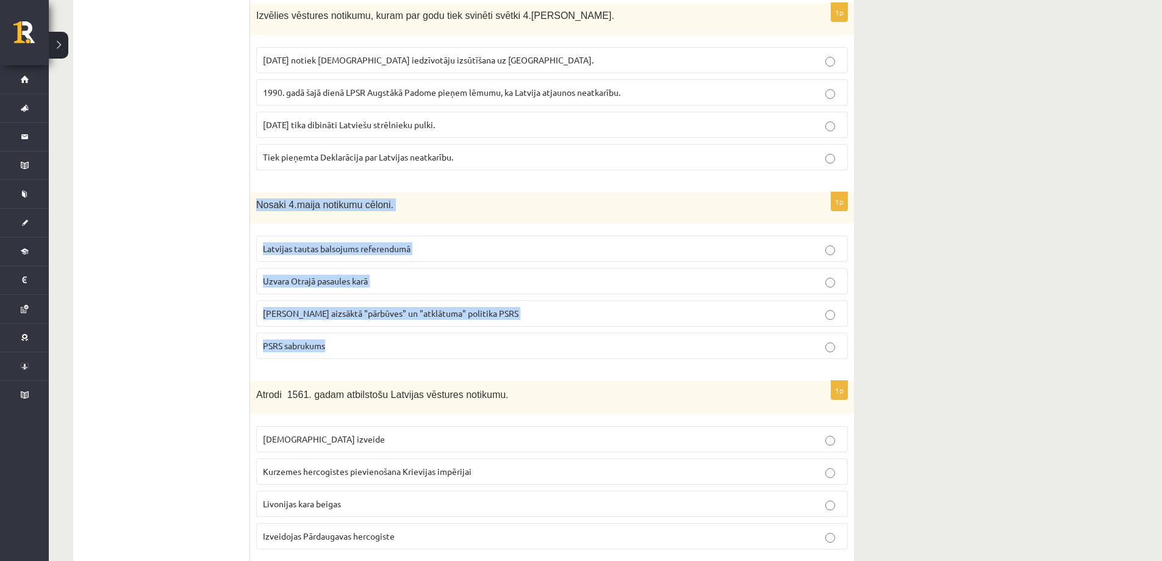
drag, startPoint x: 255, startPoint y: 178, endPoint x: 506, endPoint y: 309, distance: 283.2
click at [506, 309] on div "1p Nosaki 4.maija notikumu cēloni. Latvijas tautas balsojums referendumā Uzvara…" at bounding box center [552, 280] width 604 height 176
click at [828, 307] on p "Gorbačova aizsāktā "pārbūves" un "atklātuma" politika PSRS" at bounding box center [552, 313] width 578 height 13
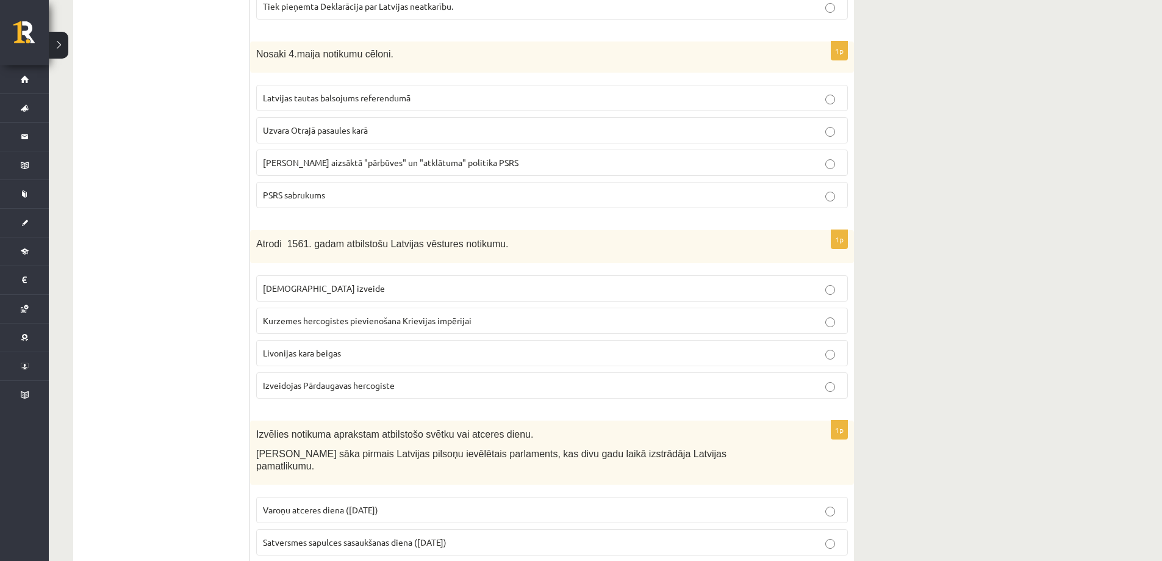
scroll to position [3721, 0]
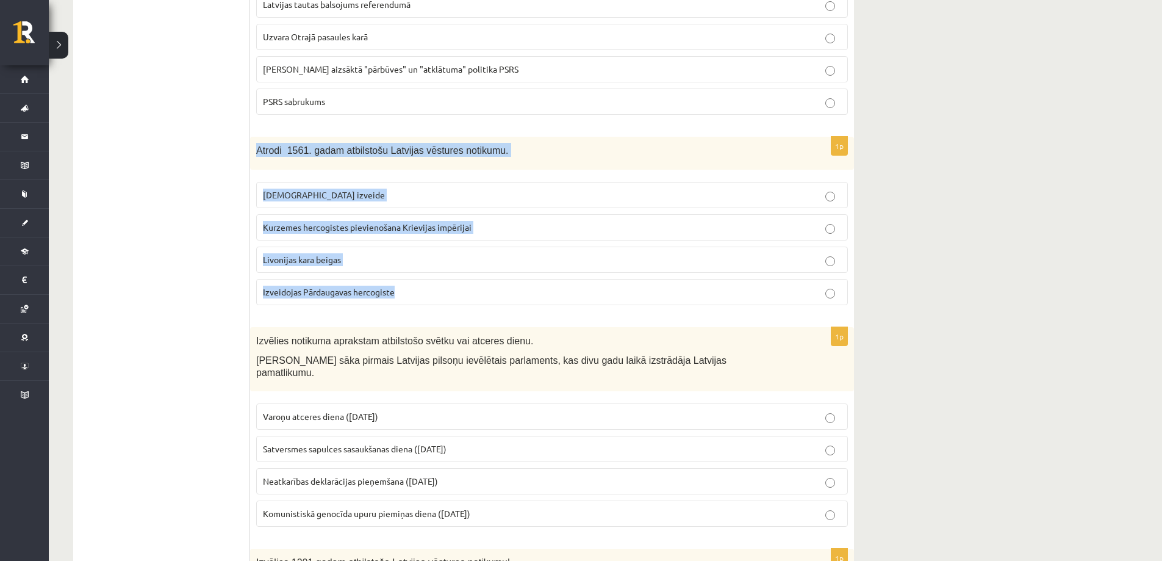
drag, startPoint x: 253, startPoint y: 127, endPoint x: 428, endPoint y: 270, distance: 226.3
click at [428, 270] on div "1p Atrodi 1561. gadam atbilstošu Latvijas vēstures notikumu. Livonijas ordeņa i…" at bounding box center [552, 226] width 604 height 179
drag, startPoint x: 246, startPoint y: 315, endPoint x: 408, endPoint y: 378, distance: 172.7
drag, startPoint x: 171, startPoint y: 315, endPoint x: 237, endPoint y: 312, distance: 66.0
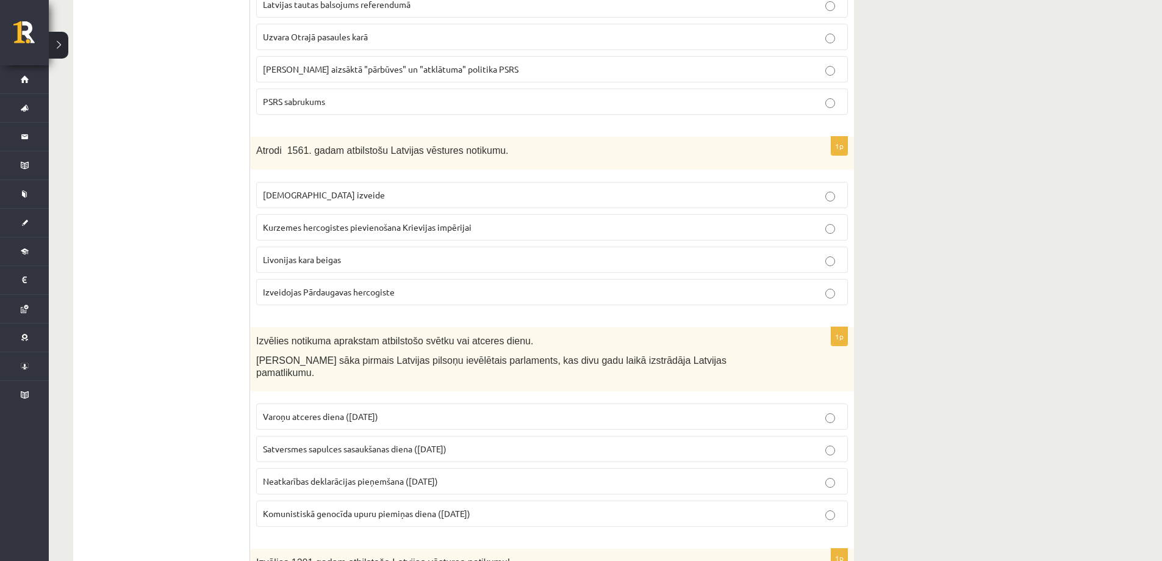
drag, startPoint x: 263, startPoint y: 317, endPoint x: 503, endPoint y: 479, distance: 290.0
click at [503, 479] on div "1p Izvēlies notikuma aprakstam atbilstošo svētku vai atceres dienu. Darbu sāka …" at bounding box center [552, 431] width 604 height 209
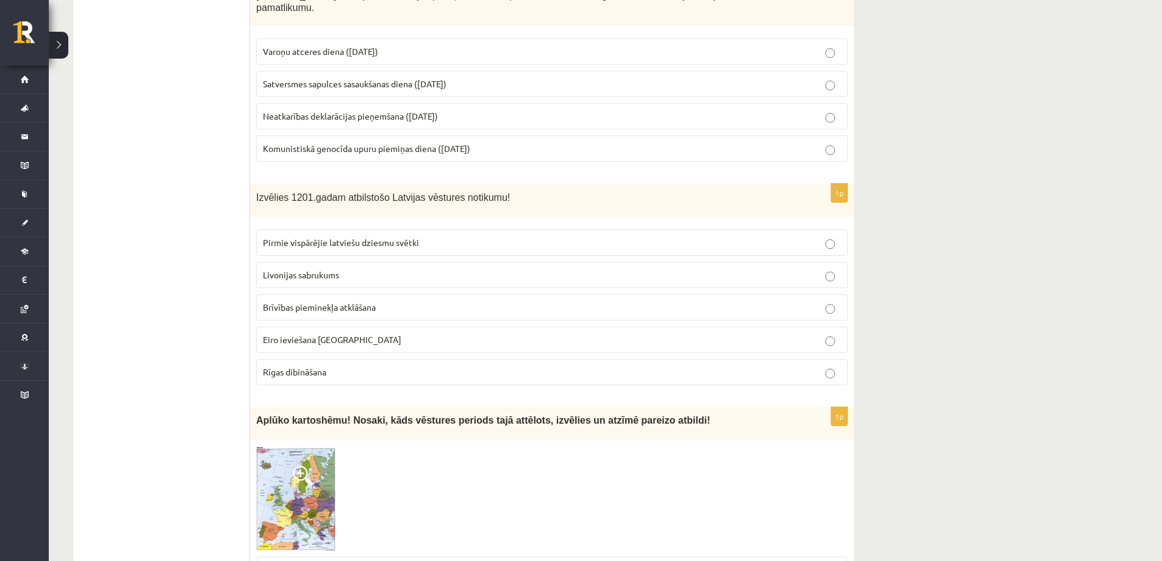
scroll to position [4087, 0]
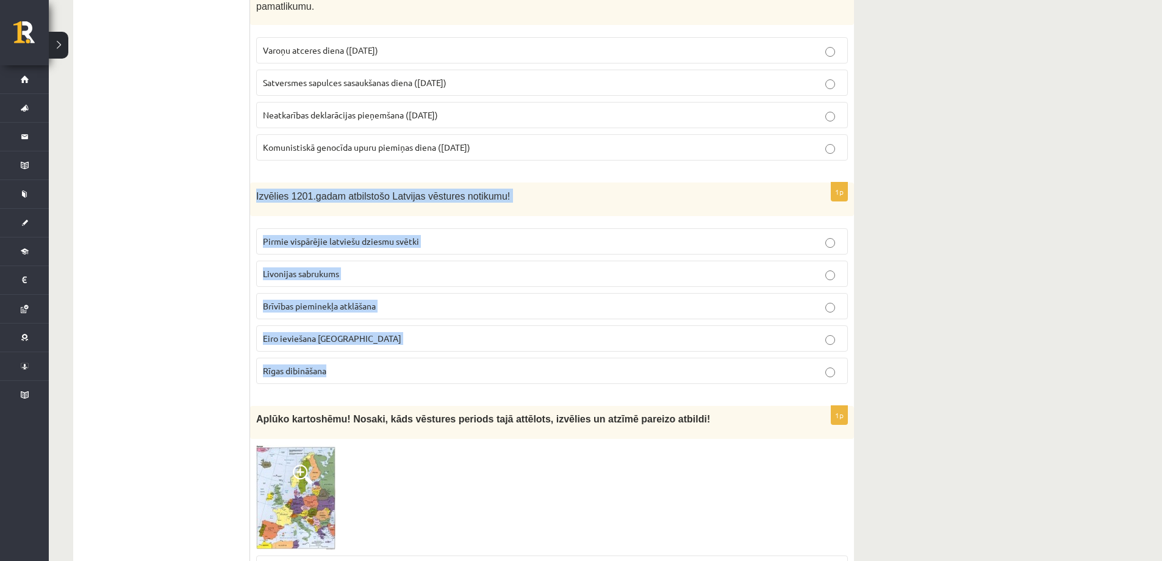
drag, startPoint x: 254, startPoint y: 157, endPoint x: 449, endPoint y: 328, distance: 259.4
click at [449, 328] on div "1p Izvēlies 1201.gadam atbilstošo Latvijas vēstures notikumu! Pirmie vispārējie…" at bounding box center [552, 287] width 604 height 211
click at [839, 364] on p "Rīgas dibināšana" at bounding box center [552, 370] width 578 height 13
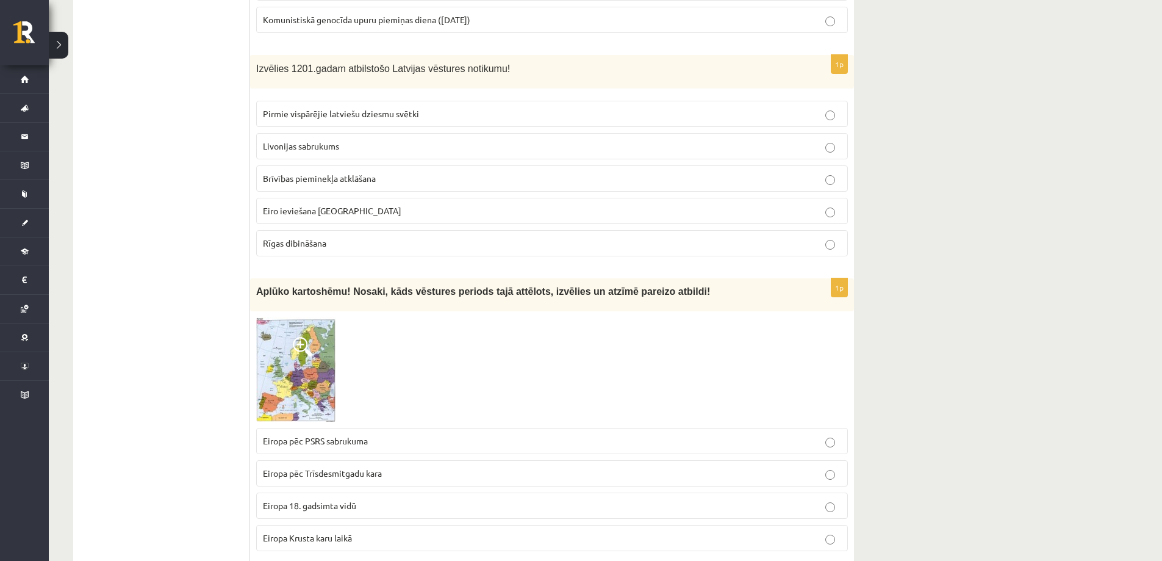
scroll to position [4332, 0]
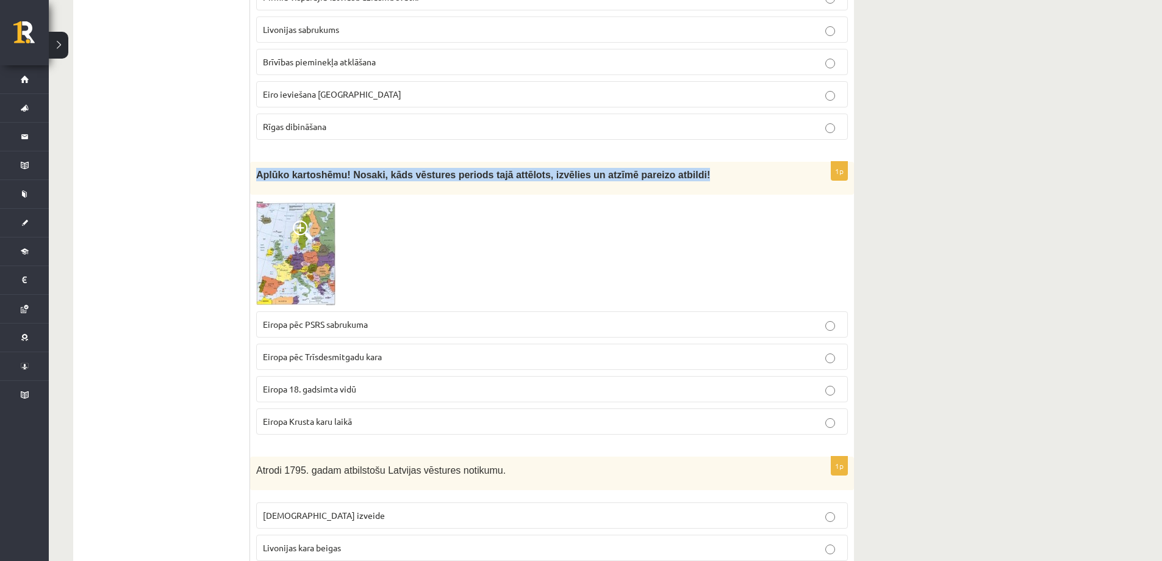
drag, startPoint x: 256, startPoint y: 136, endPoint x: 668, endPoint y: 145, distance: 412.5
click at [668, 162] on div "Aplūko kartoshēmu! Nosaki, kāds vēstures periods tajā attēlots, izvēlies un atz…" at bounding box center [552, 178] width 604 height 33
click at [282, 201] on img at bounding box center [296, 253] width 80 height 104
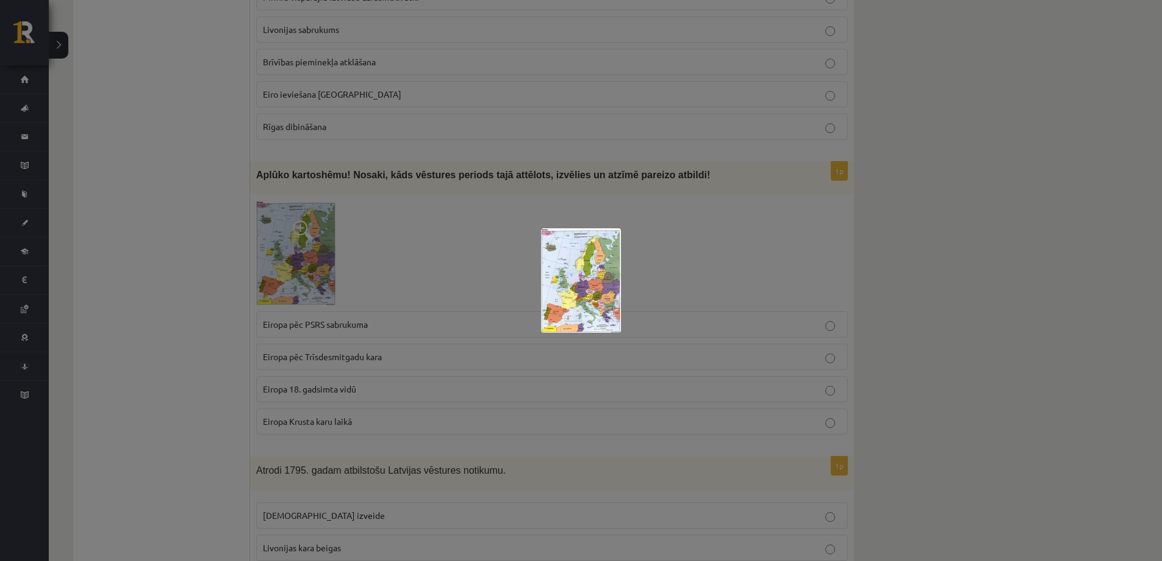
drag, startPoint x: 459, startPoint y: 234, endPoint x: 367, endPoint y: 18, distance: 234.8
click at [458, 234] on div at bounding box center [581, 280] width 1162 height 561
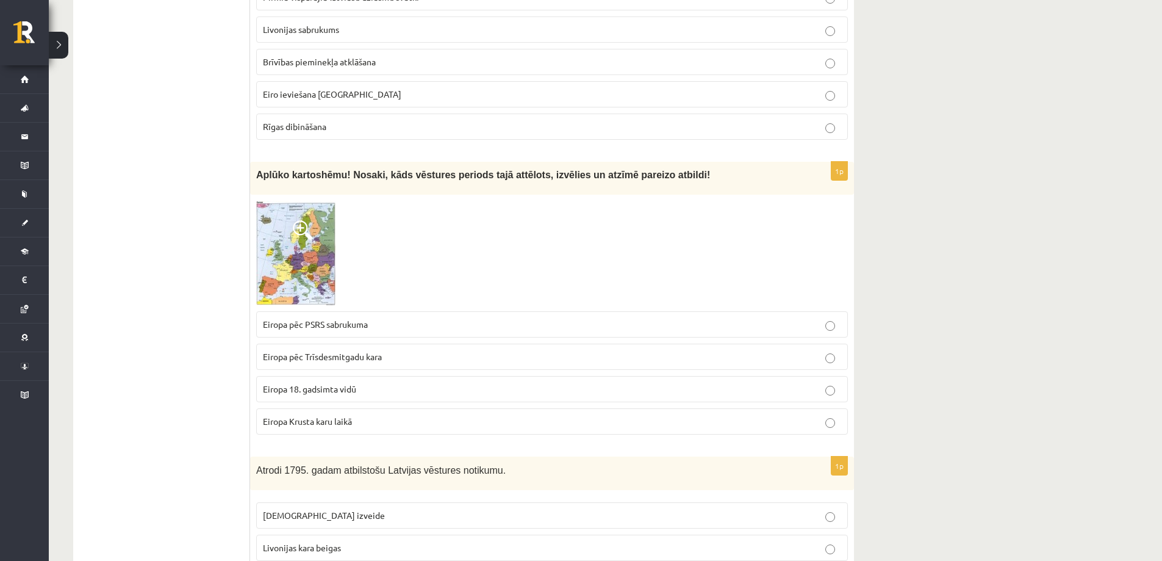
drag, startPoint x: 255, startPoint y: 284, endPoint x: 170, endPoint y: 257, distance: 89.3
drag, startPoint x: 259, startPoint y: 136, endPoint x: 254, endPoint y: 309, distance: 172.7
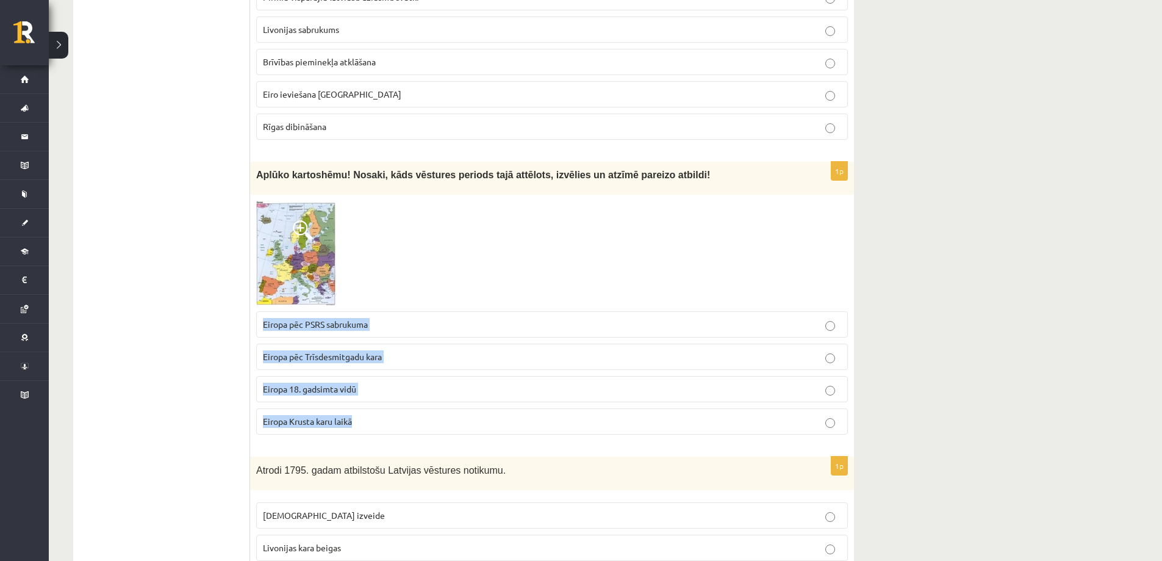
drag, startPoint x: 256, startPoint y: 282, endPoint x: 398, endPoint y: 387, distance: 176.7
click at [398, 387] on fieldset "Eiropa pēc PSRS sabrukuma Eiropa pēc Trīsdesmitgadu kara Eiropa 18. gadsimta vi…" at bounding box center [552, 371] width 592 height 133
click at [818, 383] on p "Eiropa 18. gadsimta vidū" at bounding box center [552, 389] width 578 height 13
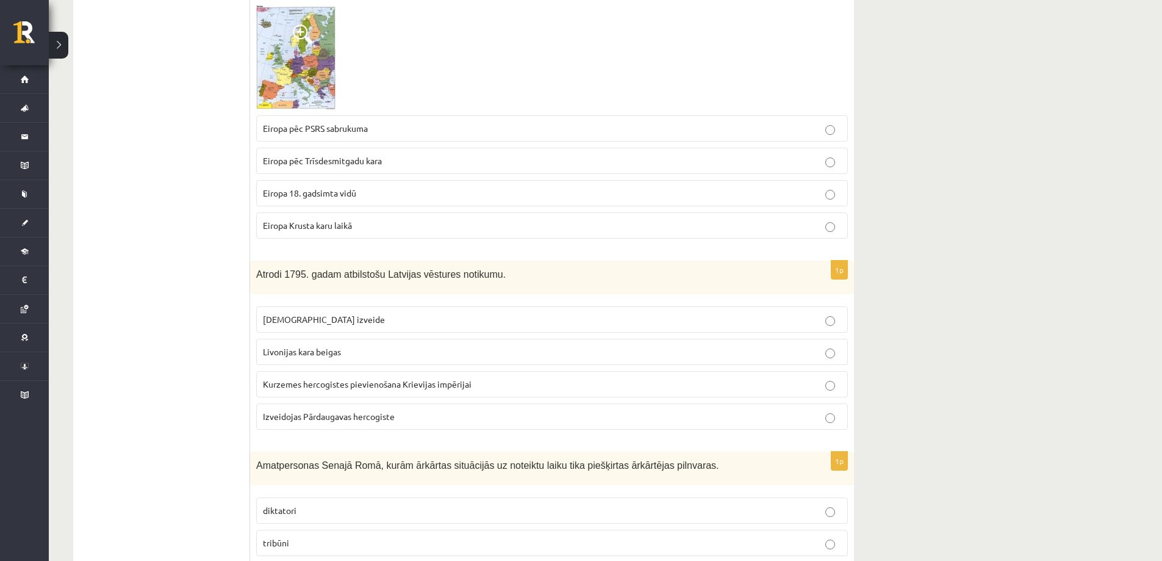
scroll to position [4576, 0]
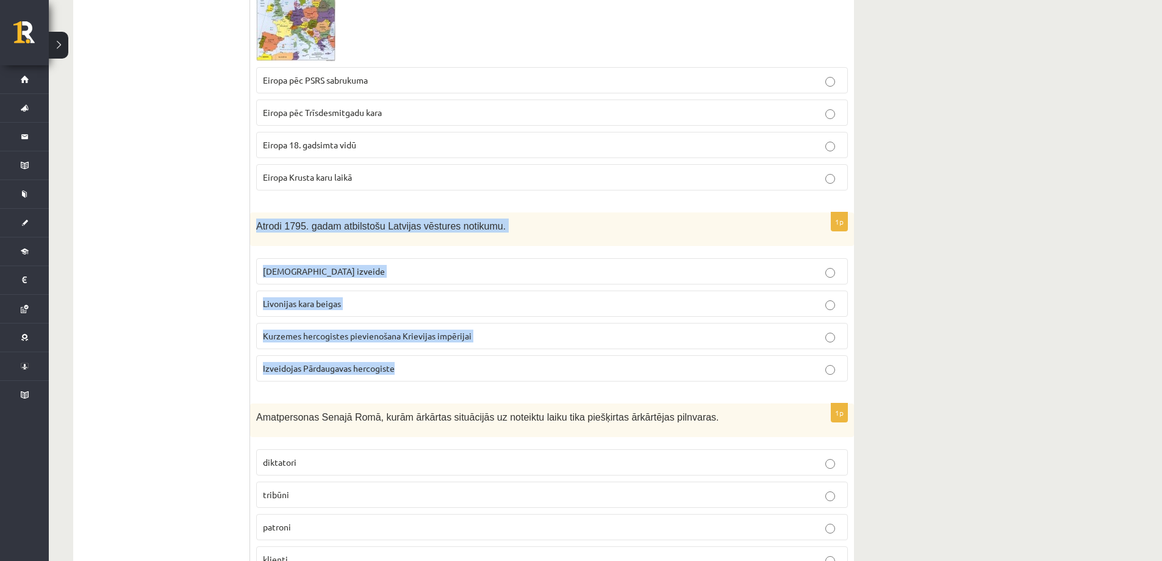
drag, startPoint x: 252, startPoint y: 186, endPoint x: 478, endPoint y: 318, distance: 261.4
click at [478, 318] on div "1p Atrodi 1795. gadam atbilstošu Latvijas vēstures notikumu. Livonijas ordeņa i…" at bounding box center [552, 301] width 604 height 179
click at [842, 323] on label "Kurzemes hercogistes pievienošana Krievijas impērijai" at bounding box center [552, 336] width 592 height 26
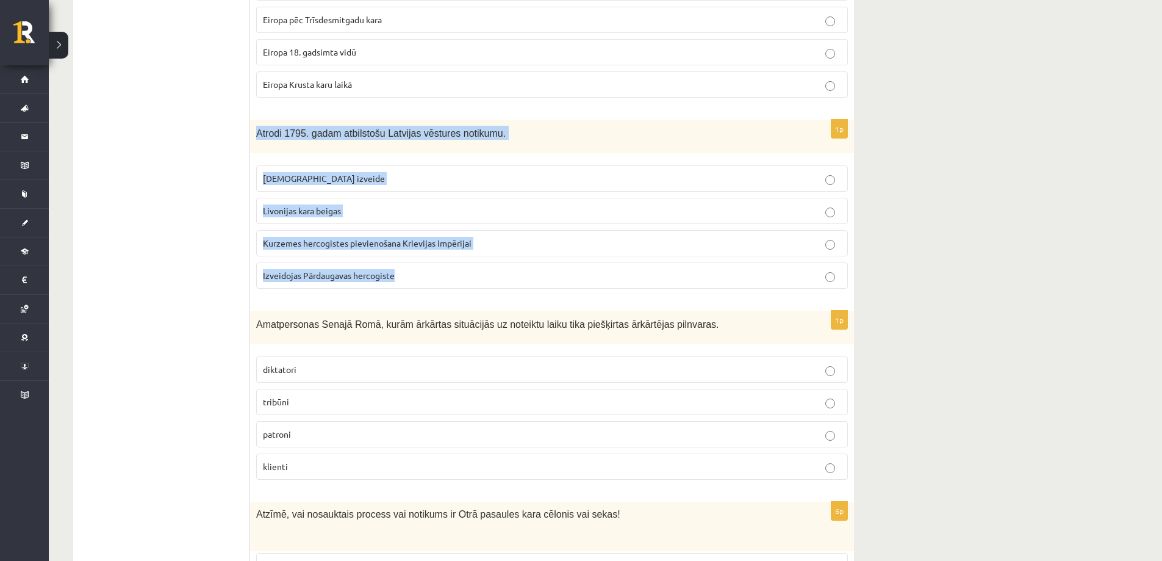
scroll to position [4698, 0]
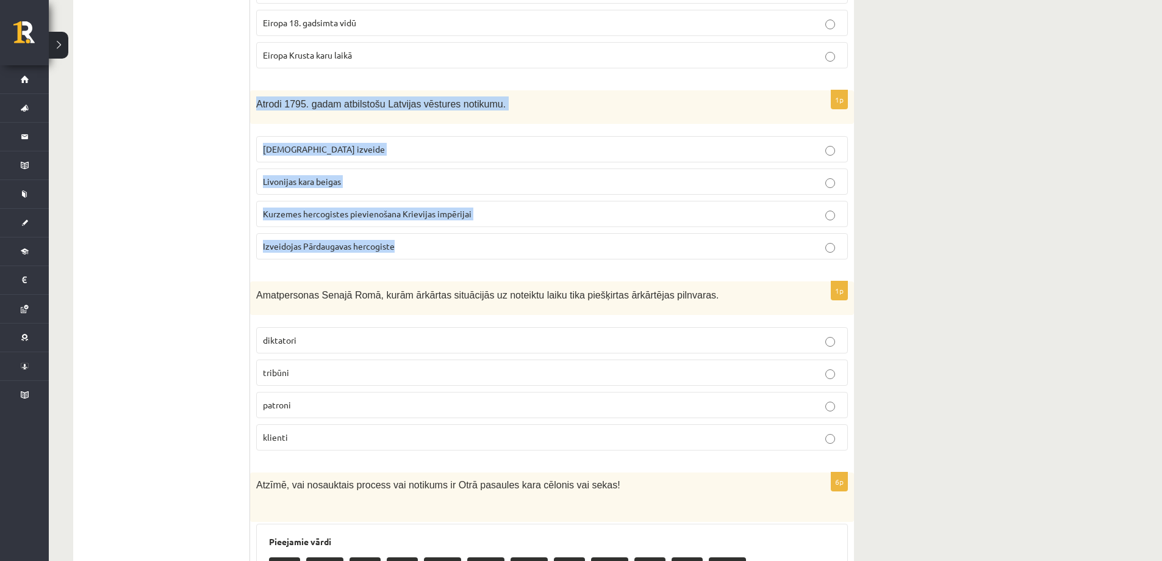
drag, startPoint x: 331, startPoint y: 271, endPoint x: 148, endPoint y: 271, distance: 183.0
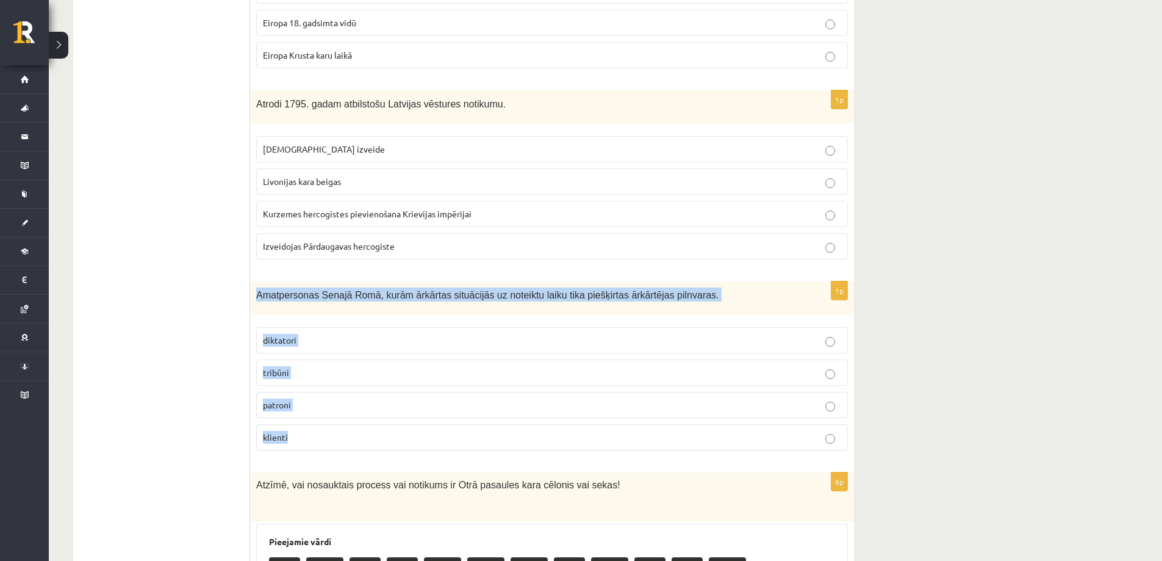
drag, startPoint x: 253, startPoint y: 256, endPoint x: 386, endPoint y: 392, distance: 190.2
click at [386, 392] on div "1p Amatpersonas Senajā Romā, kurām ārkārtas situācijās uz noteiktu laiku tika p…" at bounding box center [552, 370] width 604 height 179
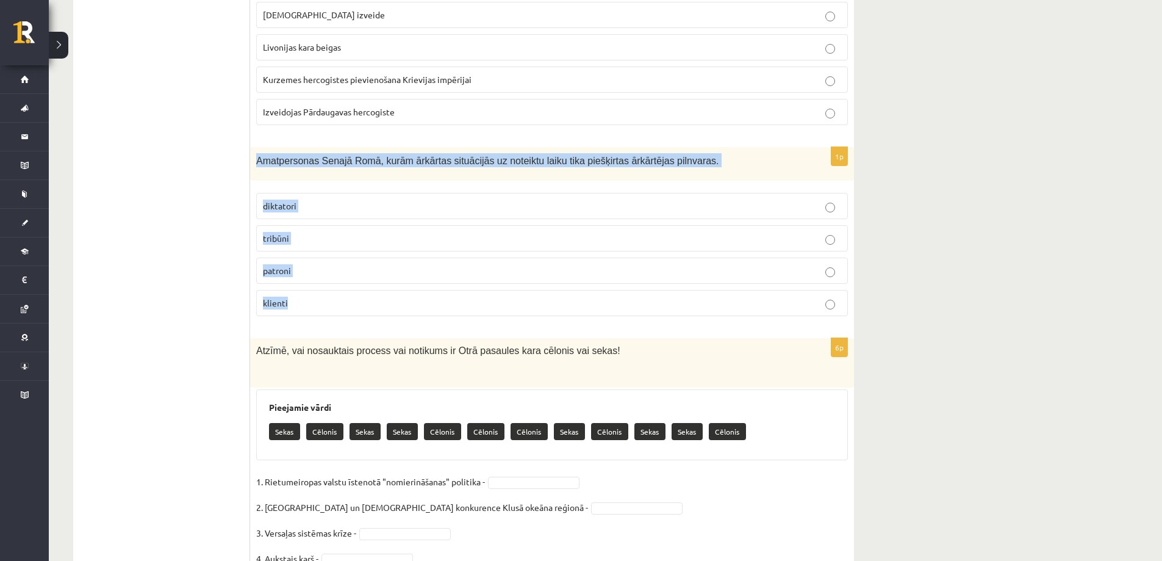
scroll to position [4901, 0]
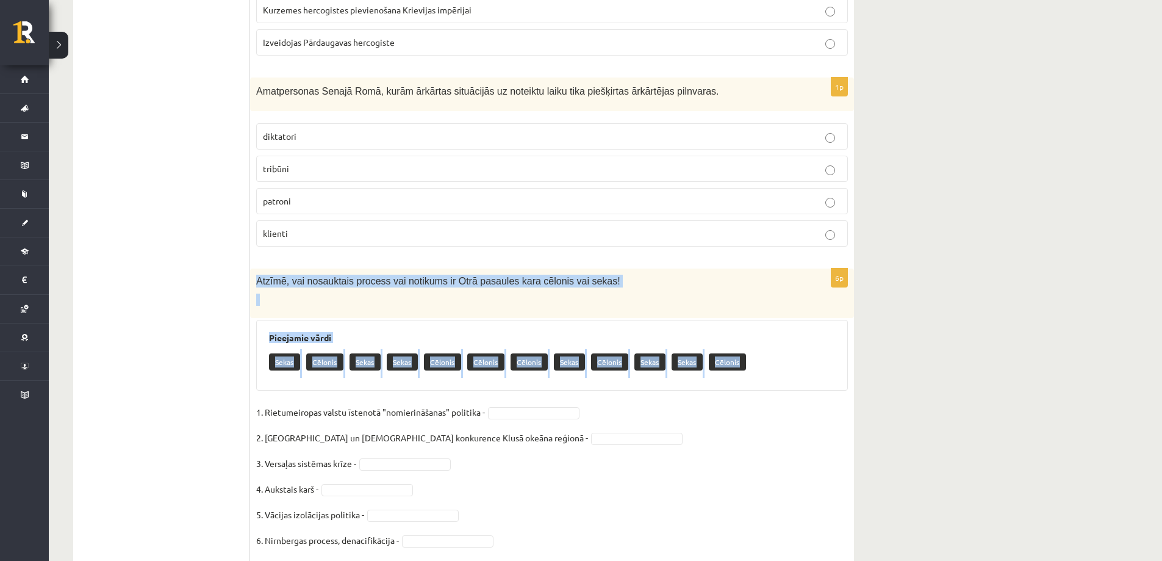
drag, startPoint x: 304, startPoint y: 253, endPoint x: 765, endPoint y: 325, distance: 466.3
click at [765, 325] on div "6p Atzīmē, vai nosauktais process vai notikums ir Otrā pasaules kara cēlonis va…" at bounding box center [552, 415] width 604 height 294
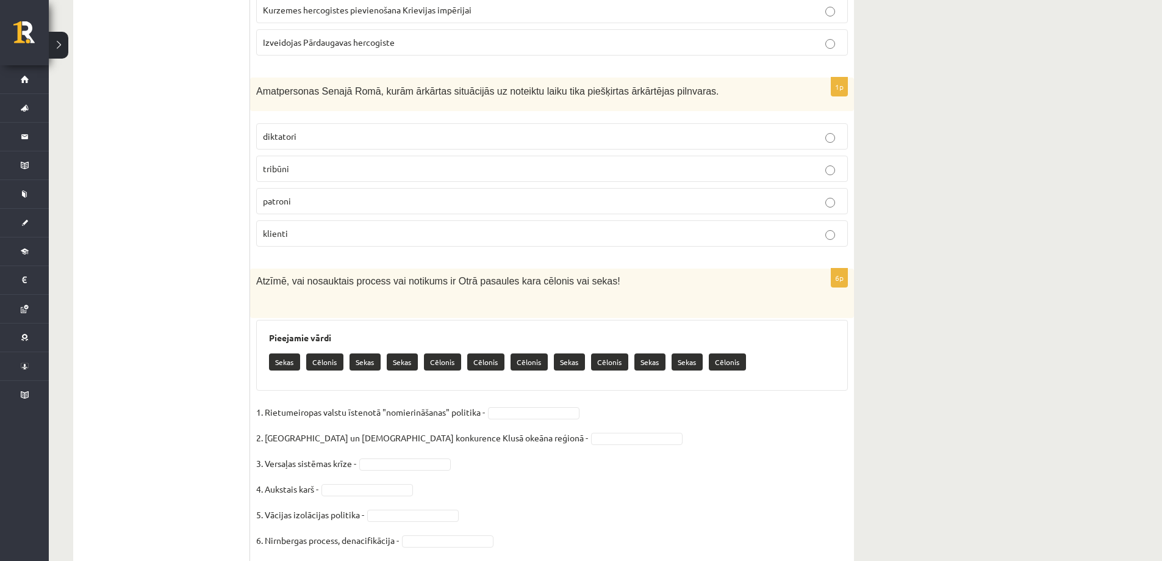
drag, startPoint x: 254, startPoint y: 373, endPoint x: 453, endPoint y: 506, distance: 238.4
drag, startPoint x: 258, startPoint y: 373, endPoint x: 173, endPoint y: 371, distance: 84.8
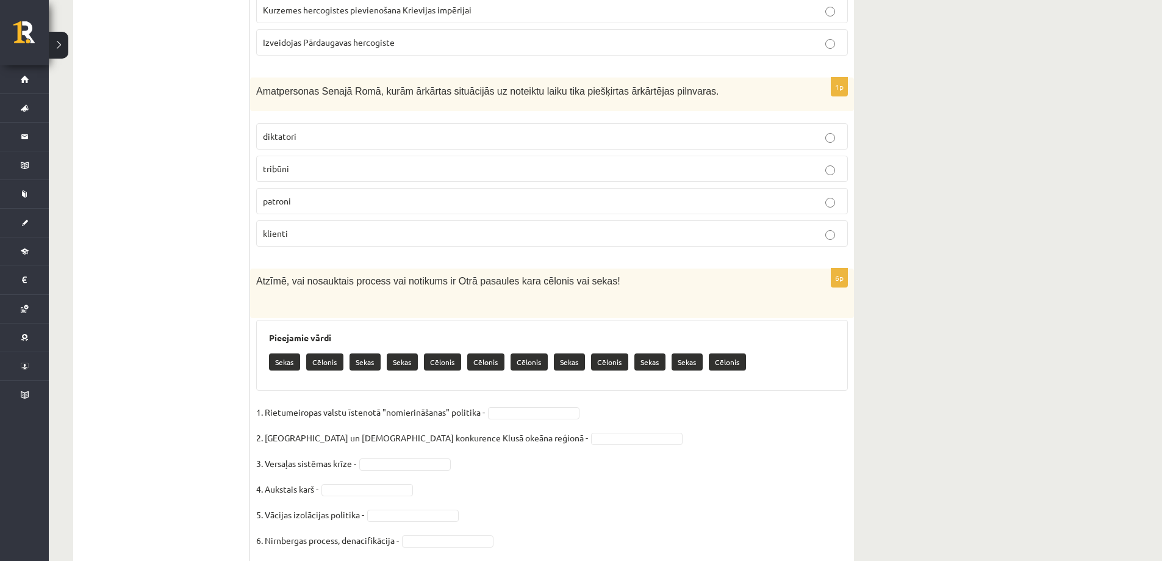
drag, startPoint x: 201, startPoint y: 353, endPoint x: 209, endPoint y: 358, distance: 9.0
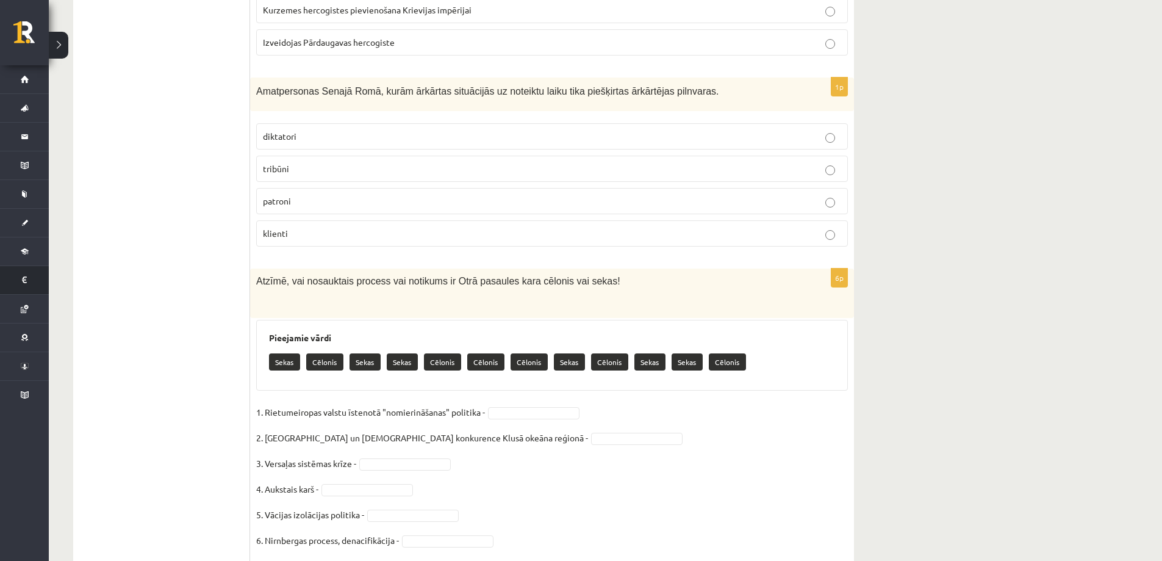
drag, startPoint x: 13, startPoint y: 271, endPoint x: 41, endPoint y: 273, distance: 28.7
click at [20, 271] on li "Maksājumi 0" at bounding box center [24, 279] width 49 height 29
click at [317, 353] on p "Cēlonis" at bounding box center [324, 361] width 37 height 17
click at [366, 403] on p "1. Rietumeiropas valstu īstenotā "nomierināšanas" politika -" at bounding box center [370, 412] width 229 height 18
drag, startPoint x: 264, startPoint y: 236, endPoint x: 240, endPoint y: 248, distance: 26.7
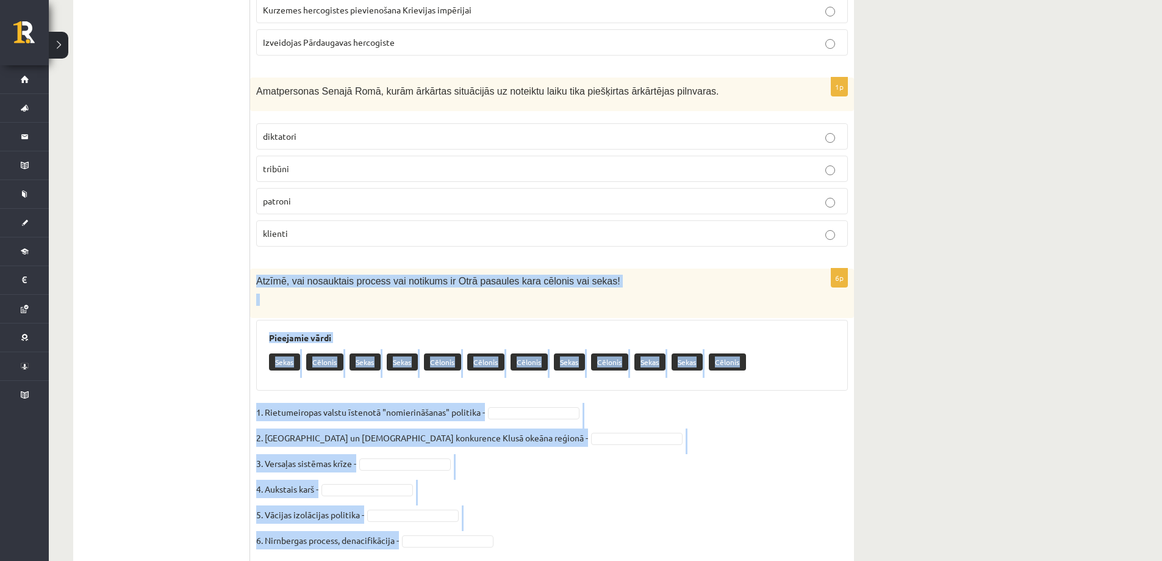
drag, startPoint x: 256, startPoint y: 242, endPoint x: 616, endPoint y: 512, distance: 449.6
click at [616, 512] on div "6p Atzīmē, vai nosauktais process vai notikums ir Otrā pasaules kara cēlonis va…" at bounding box center [552, 415] width 604 height 294
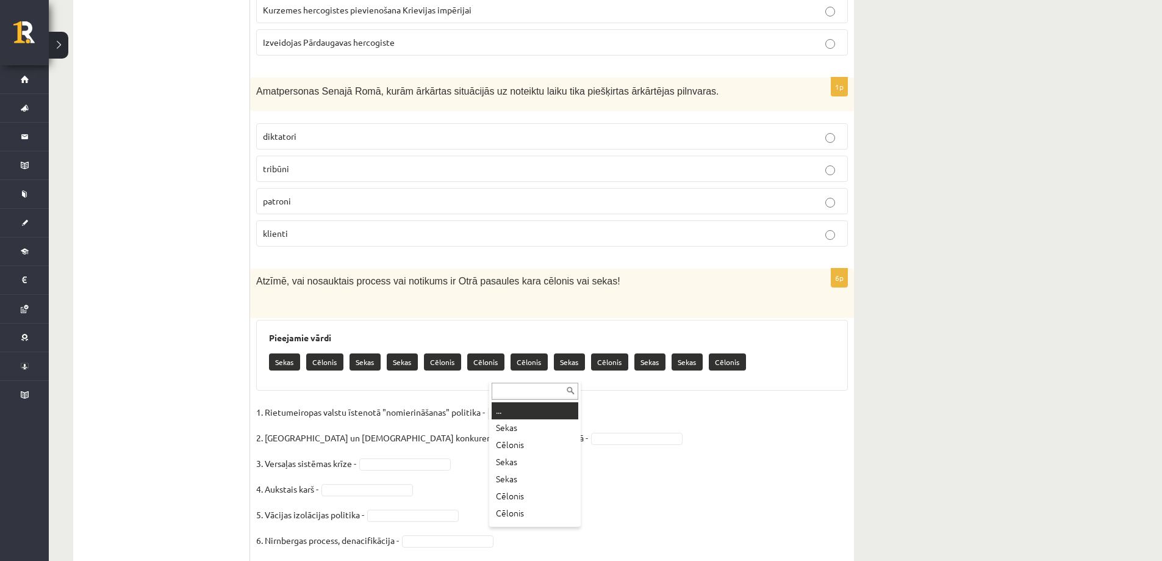
drag, startPoint x: 499, startPoint y: 368, endPoint x: 507, endPoint y: 370, distance: 8.0
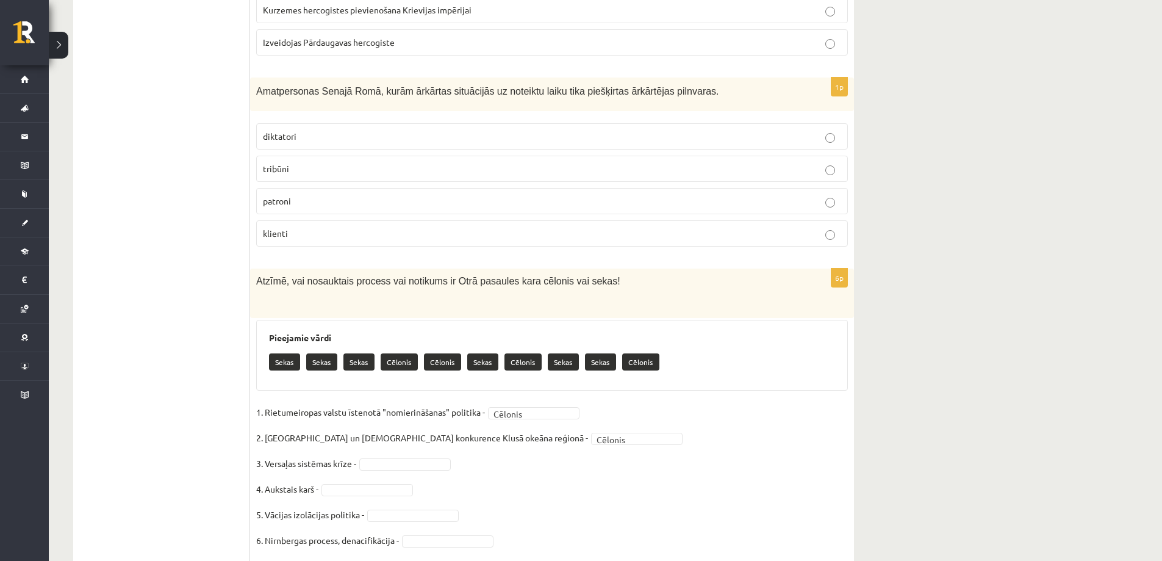
click at [485, 422] on fieldset "1. Rietumeiropas valstu īstenotā "nomierināšanas" politika - Cēlonis ******* 2.…" at bounding box center [552, 480] width 592 height 154
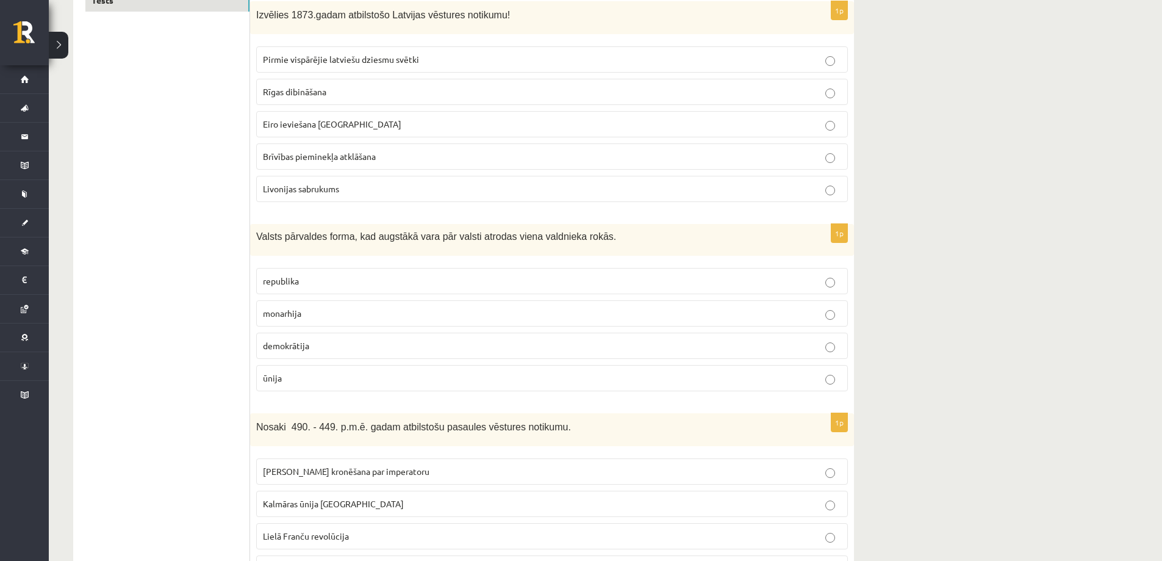
scroll to position [0, 0]
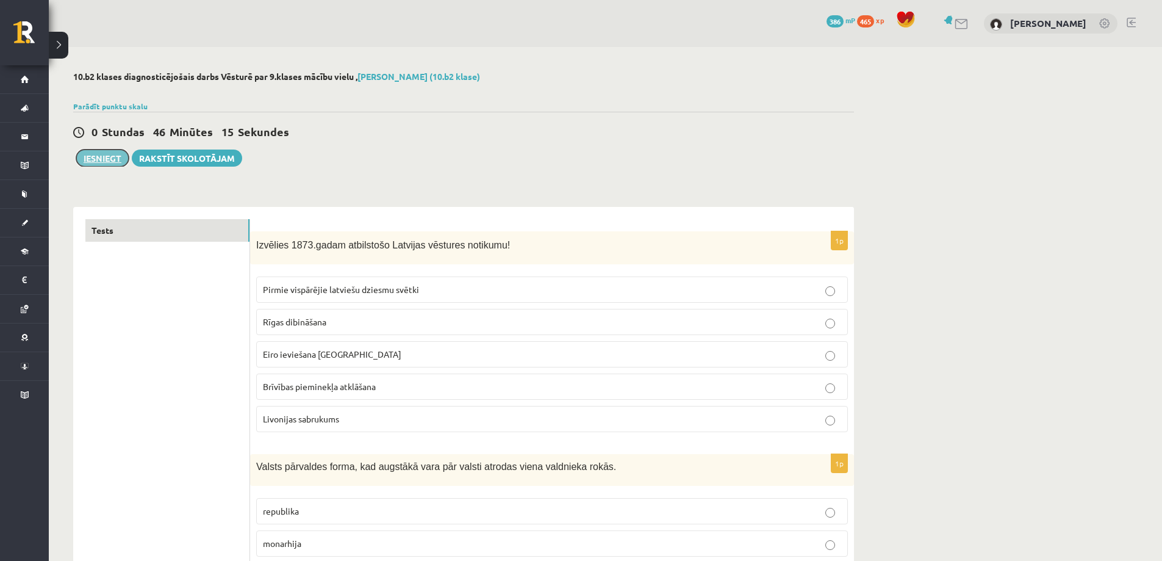
click at [106, 159] on button "Iesniegt" at bounding box center [102, 157] width 52 height 17
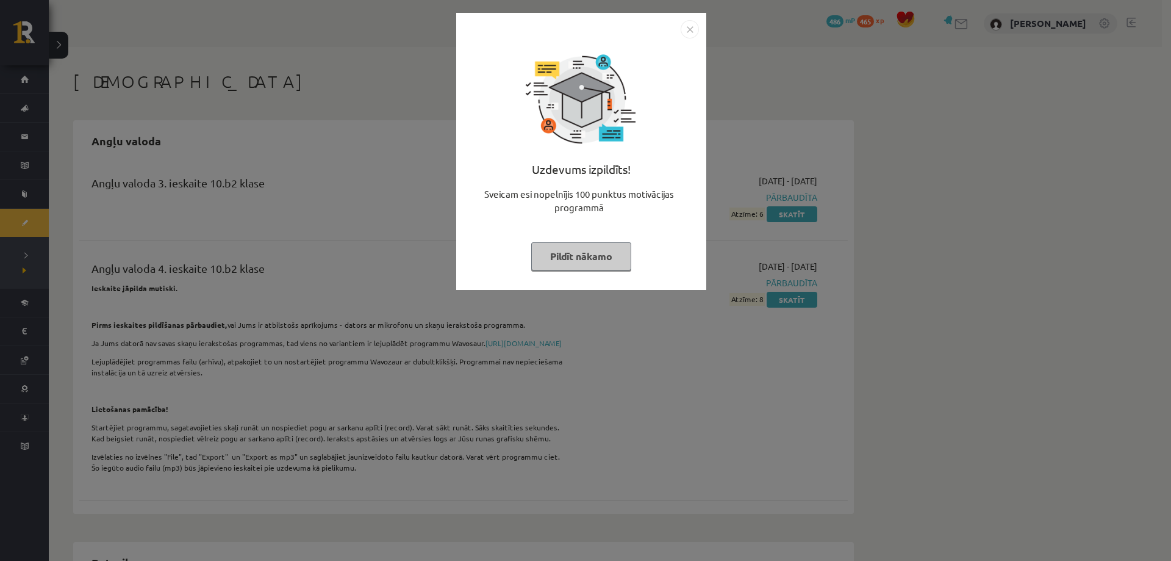
click at [595, 257] on button "Pildīt nākamo" at bounding box center [581, 256] width 100 height 28
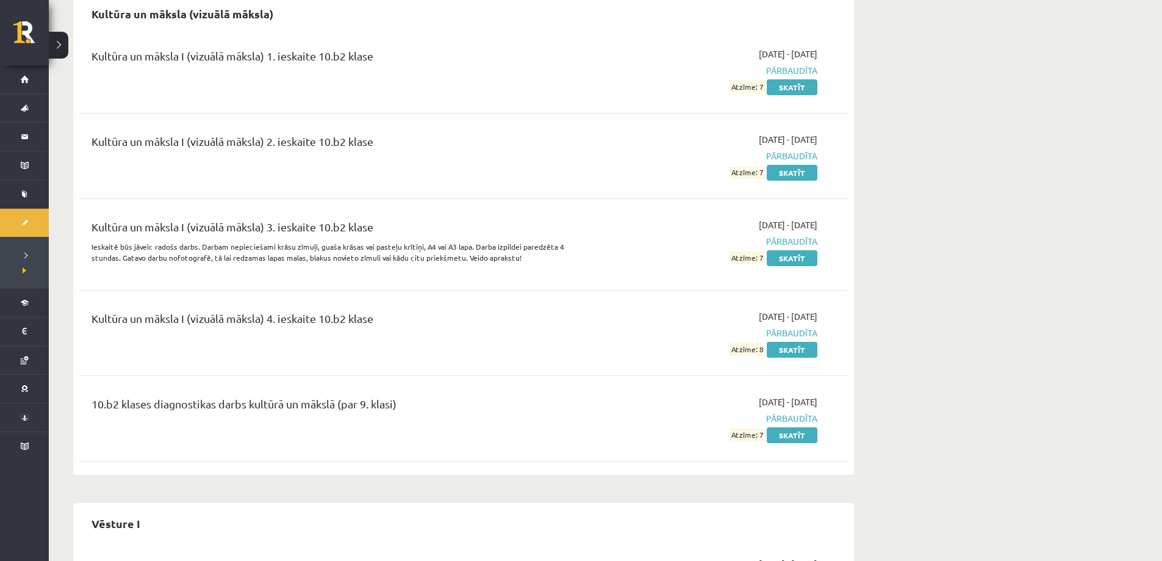
scroll to position [821, 0]
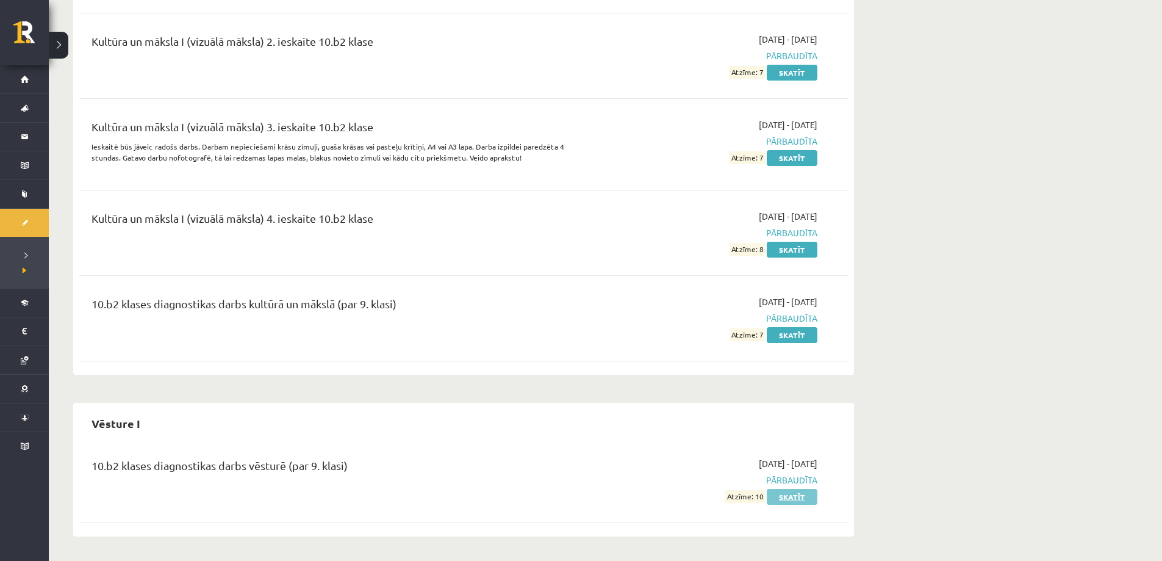
click at [782, 496] on link "Skatīt" at bounding box center [792, 497] width 51 height 16
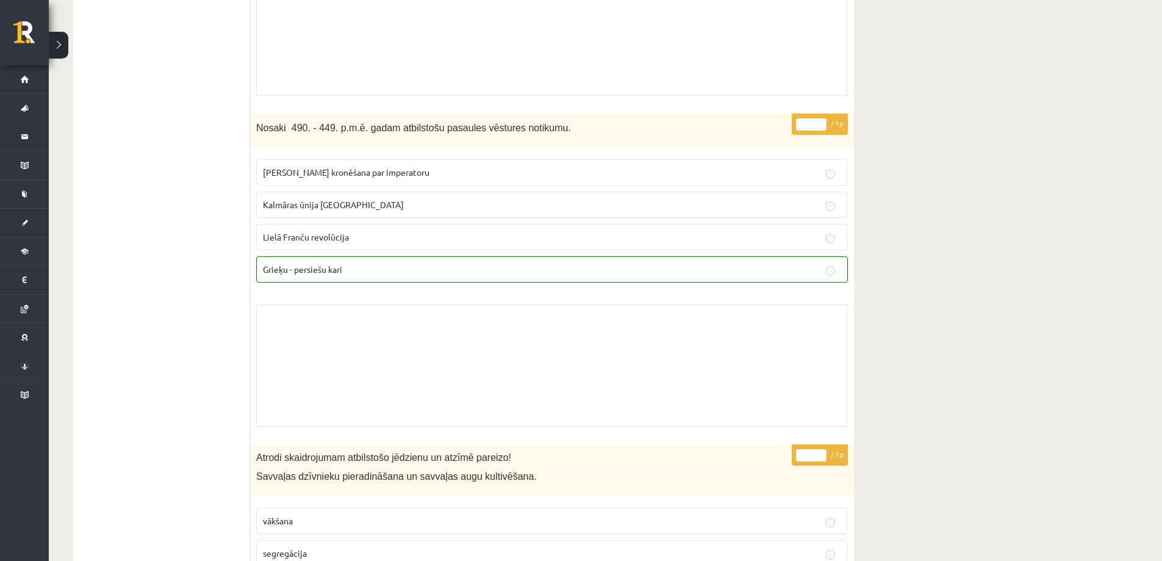
scroll to position [793, 0]
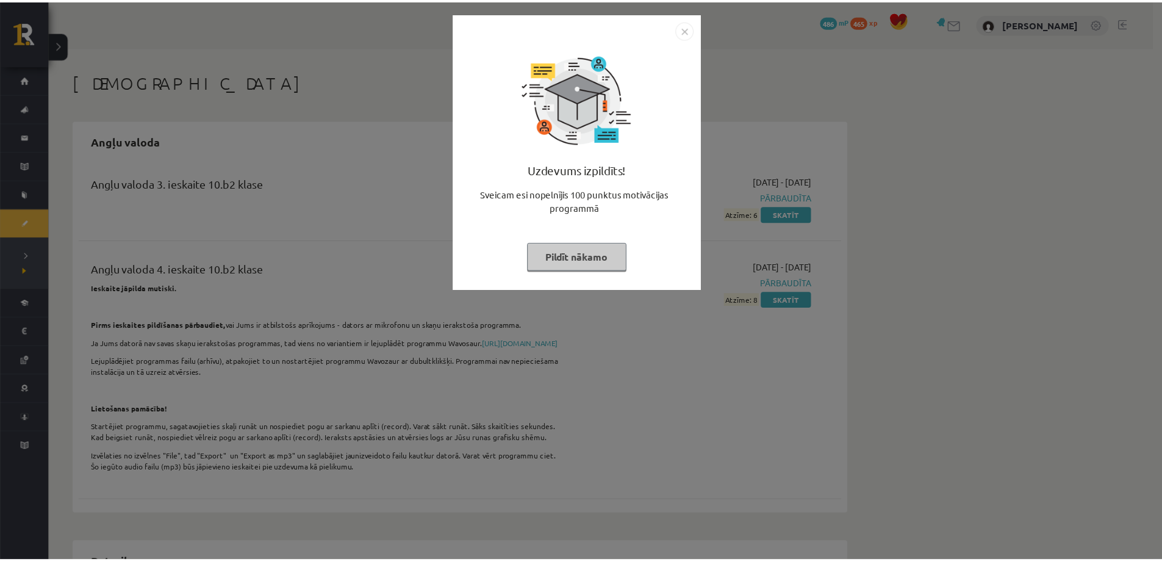
scroll to position [821, 0]
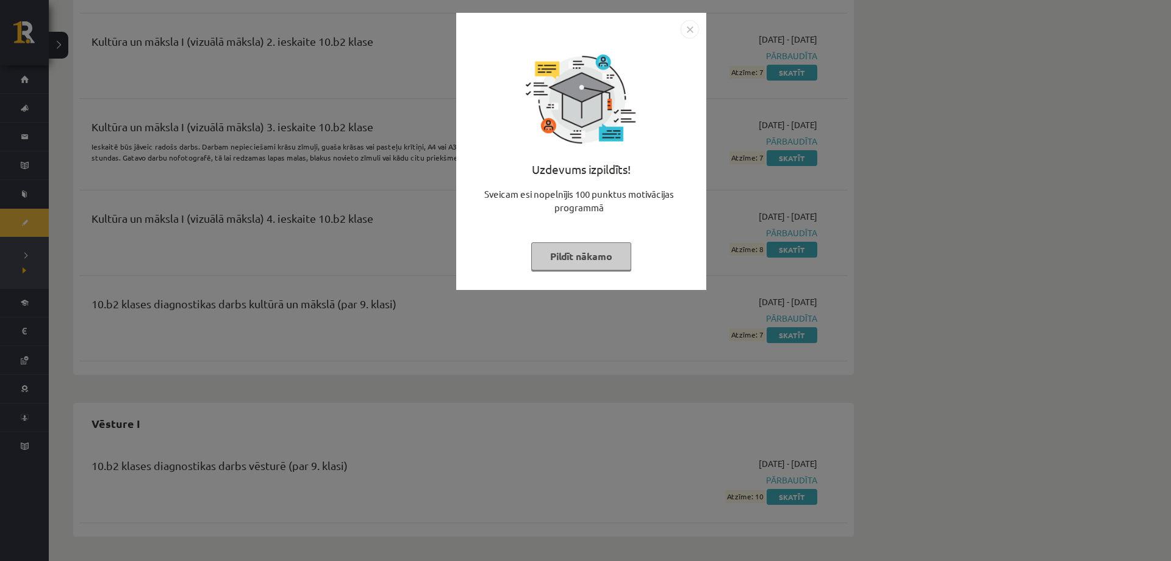
click at [570, 262] on button "Pildīt nākamo" at bounding box center [581, 256] width 100 height 28
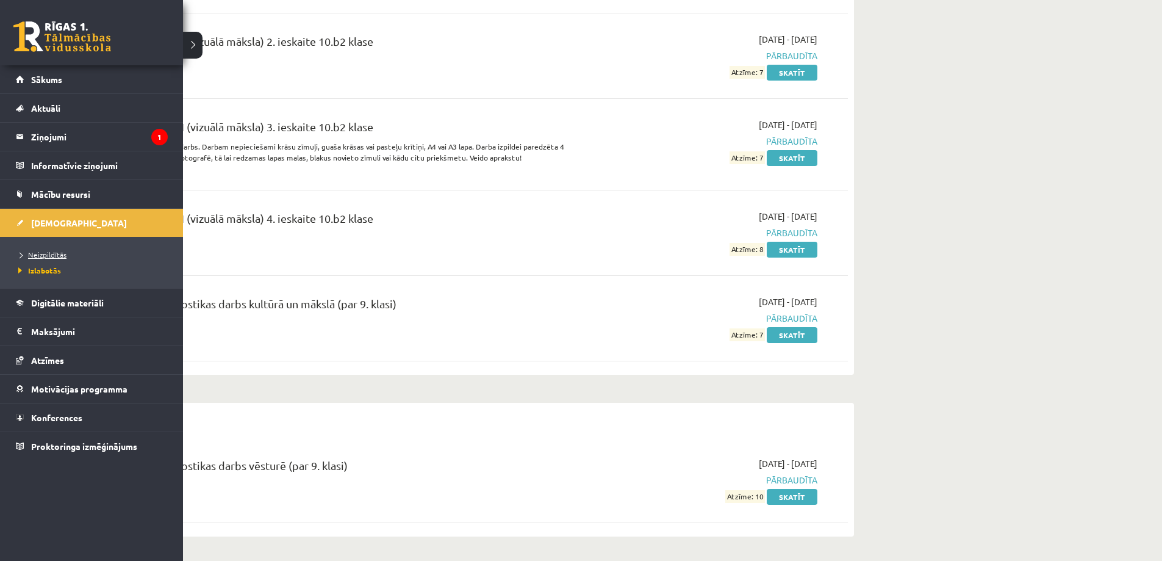
click at [35, 258] on link "Neizpildītās" at bounding box center [93, 254] width 156 height 11
